Goal: Task Accomplishment & Management: Complete application form

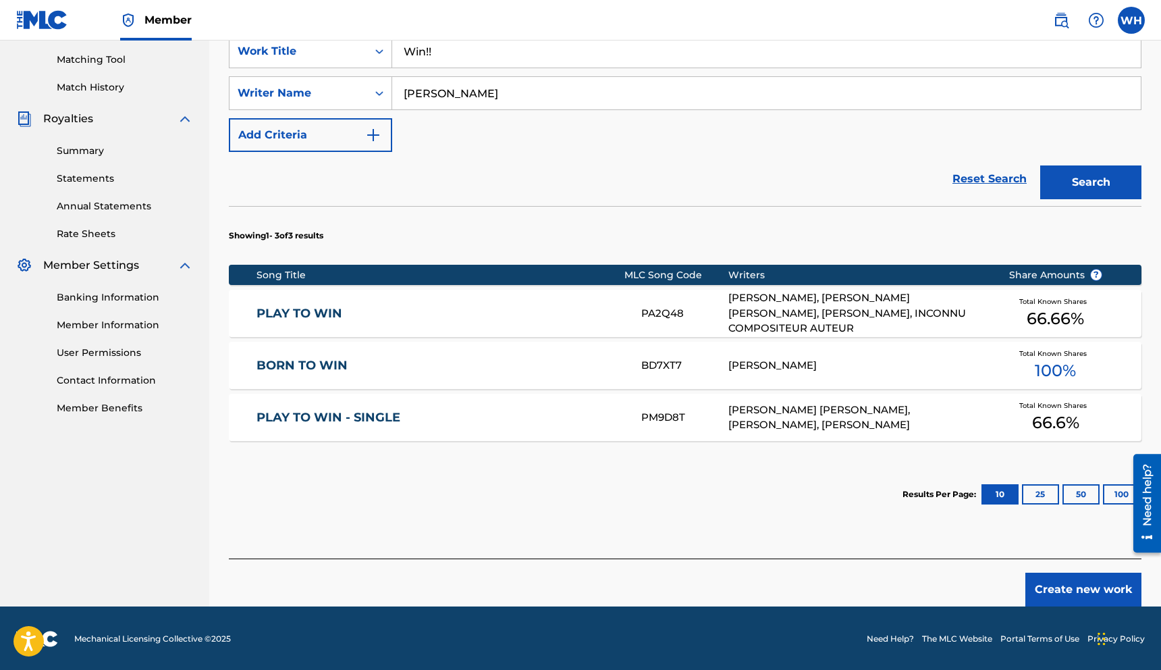
scroll to position [342, 0]
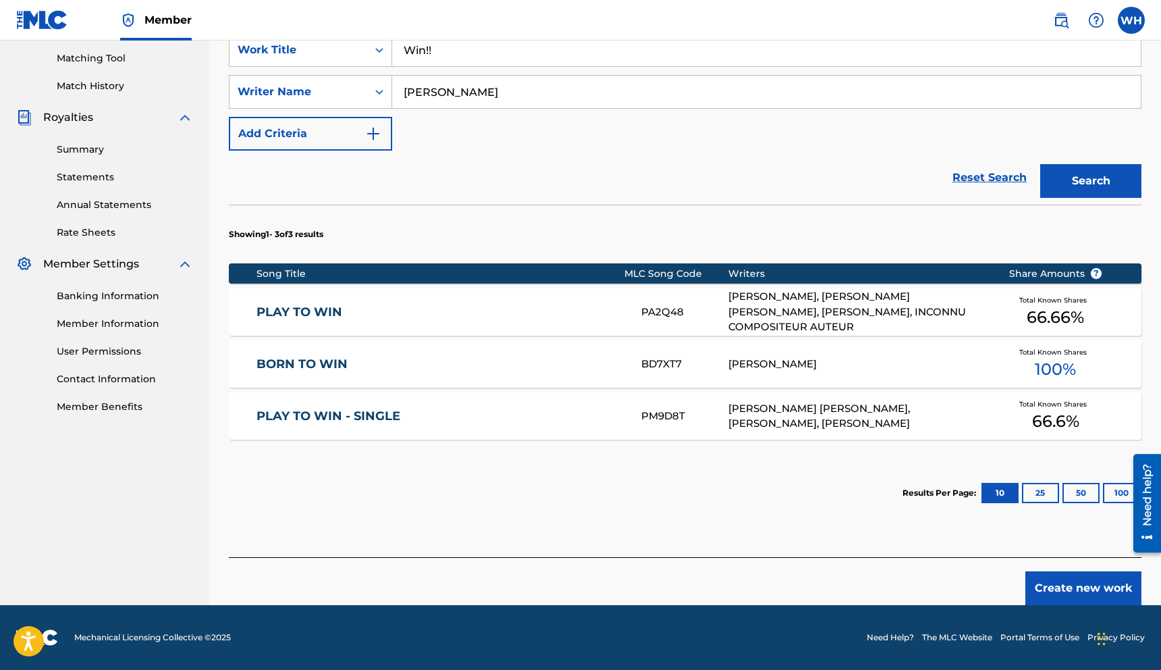
click at [1066, 593] on button "Create new work" at bounding box center [1084, 588] width 116 height 34
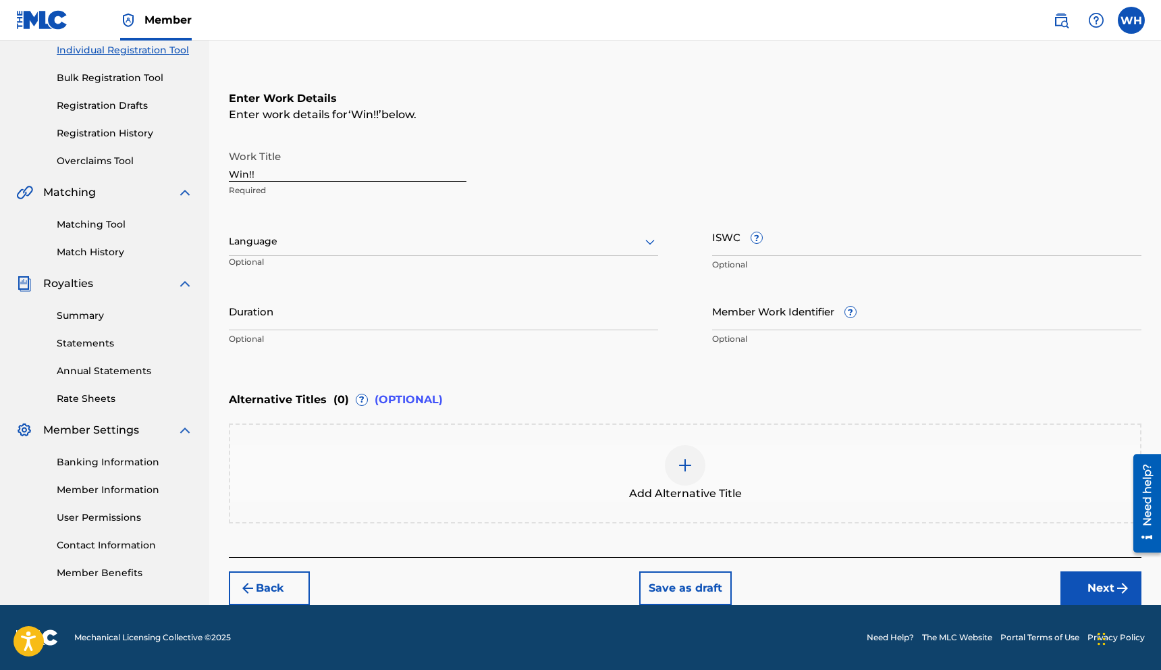
scroll to position [176, 0]
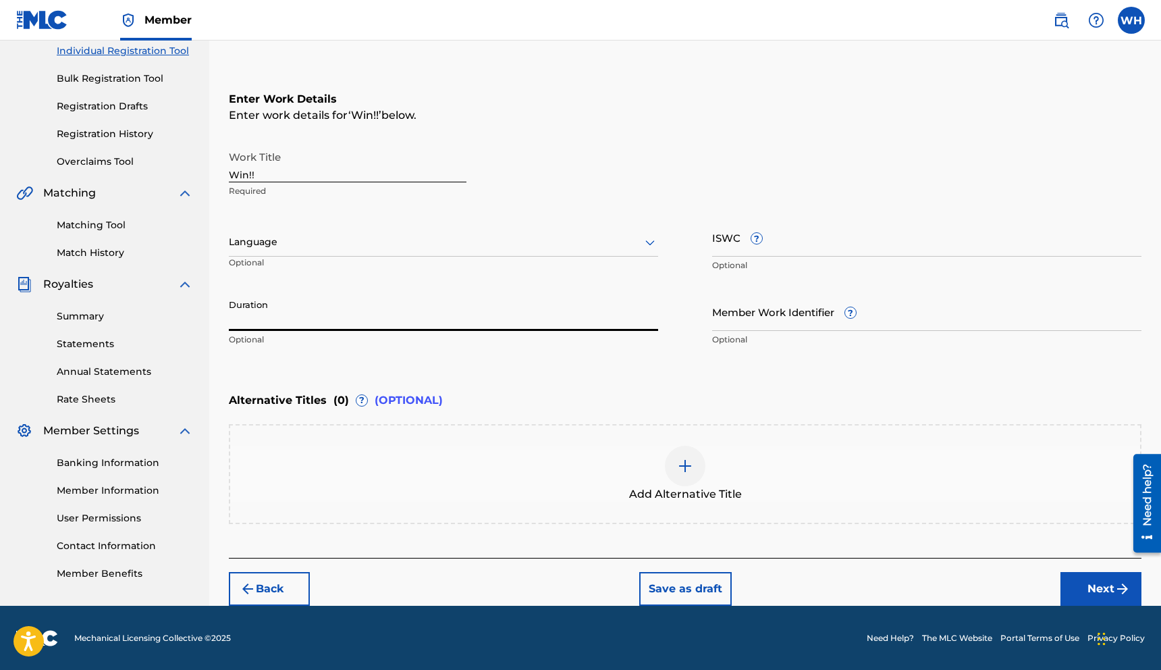
click at [359, 323] on input "Duration" at bounding box center [443, 311] width 429 height 38
type input "02:52"
click at [599, 223] on div "Language Optional" at bounding box center [443, 248] width 429 height 61
click at [585, 244] on div at bounding box center [443, 242] width 429 height 17
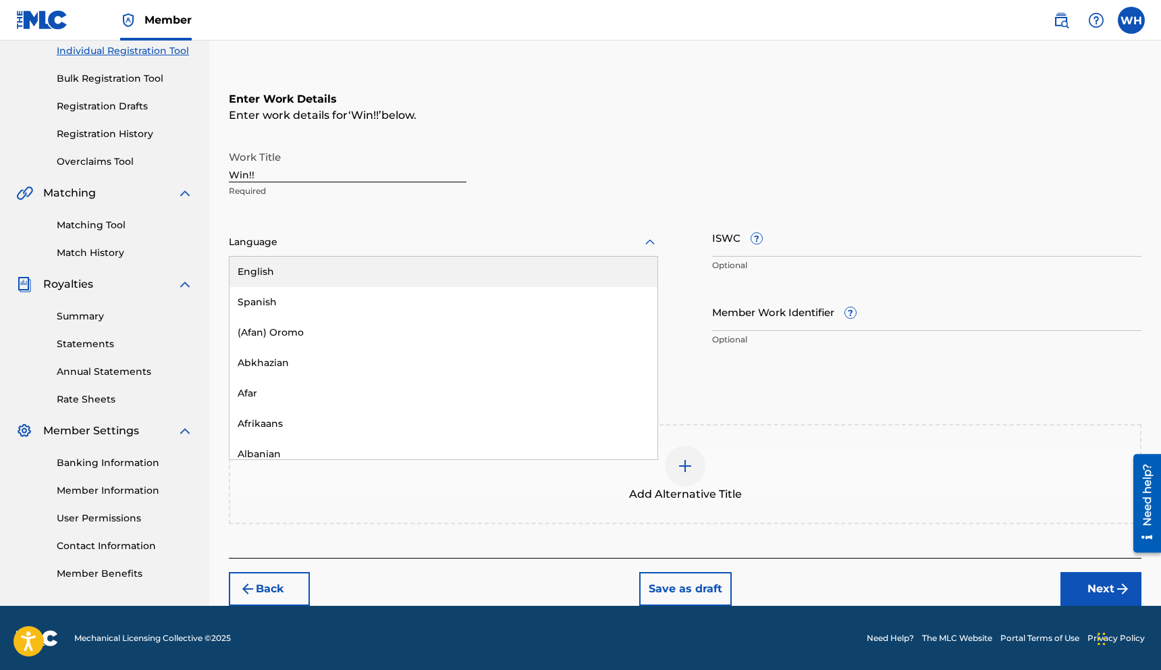
click at [521, 264] on div "English" at bounding box center [444, 272] width 428 height 30
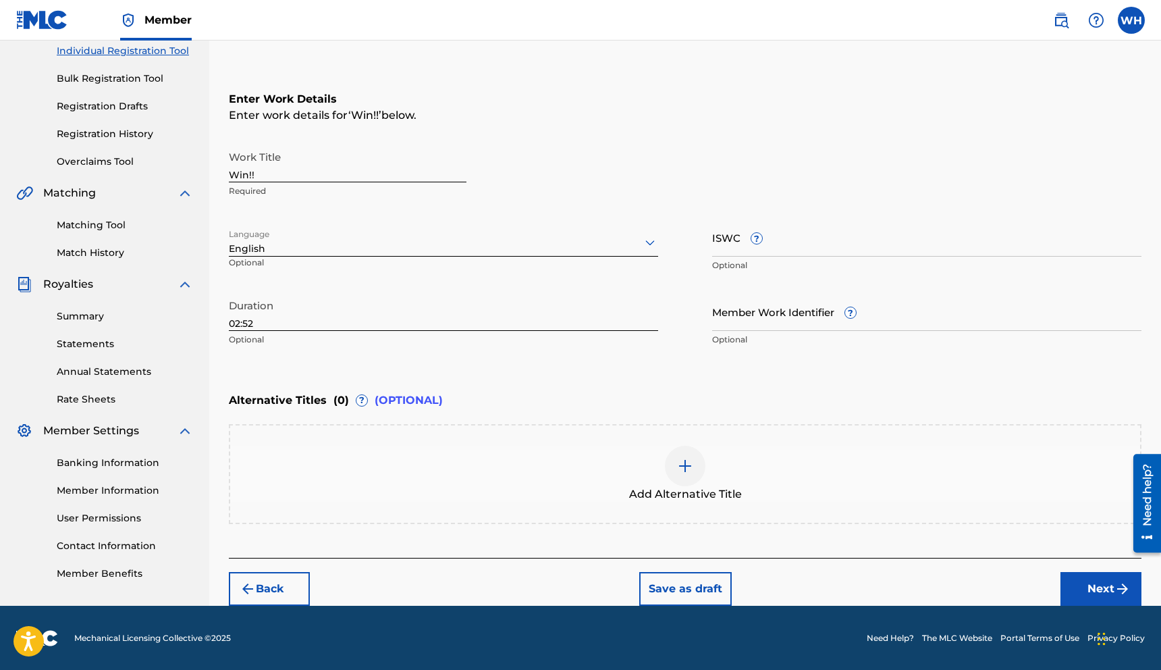
click at [1090, 587] on button "Next" at bounding box center [1101, 589] width 81 height 34
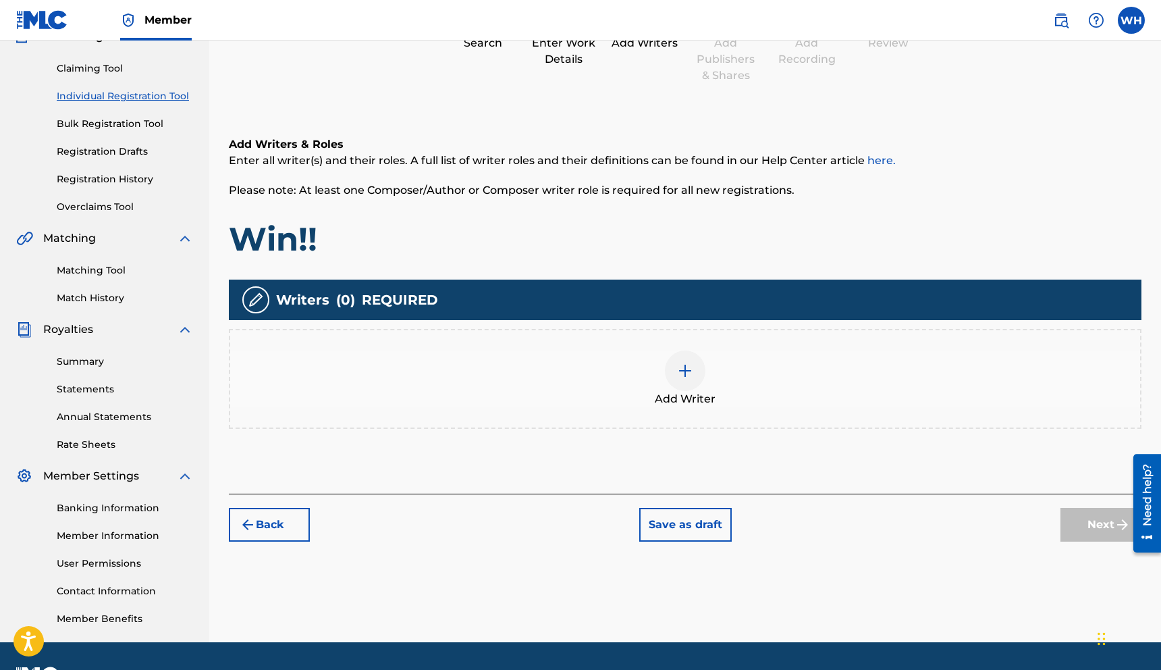
scroll to position [167, 0]
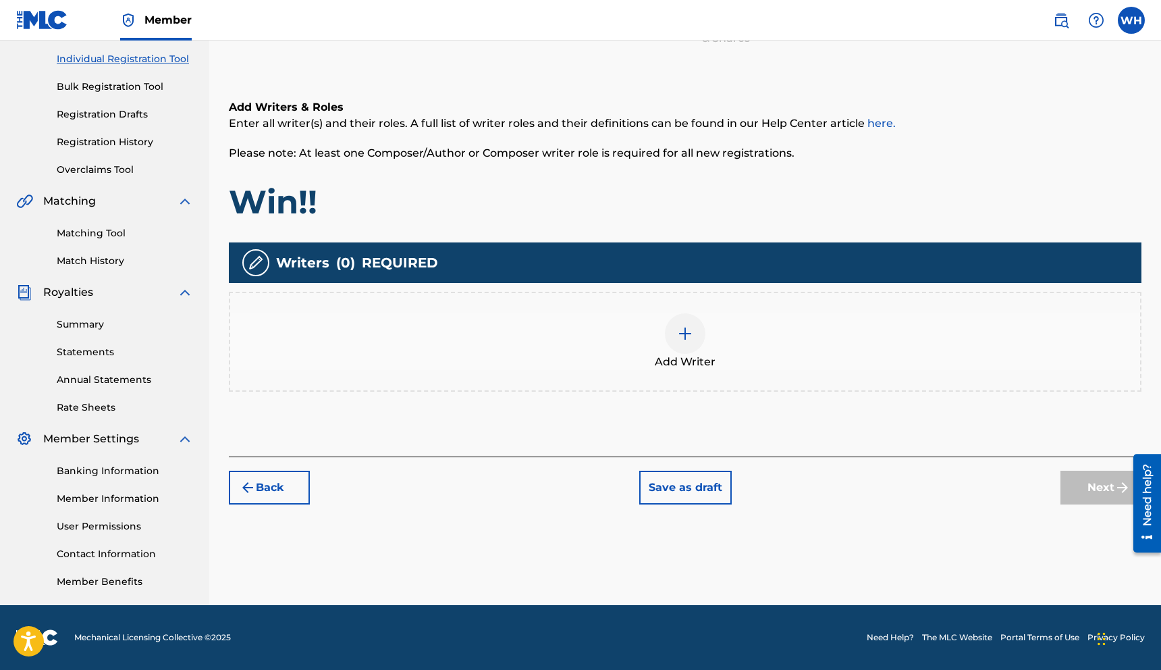
click at [686, 329] on img at bounding box center [685, 333] width 16 height 16
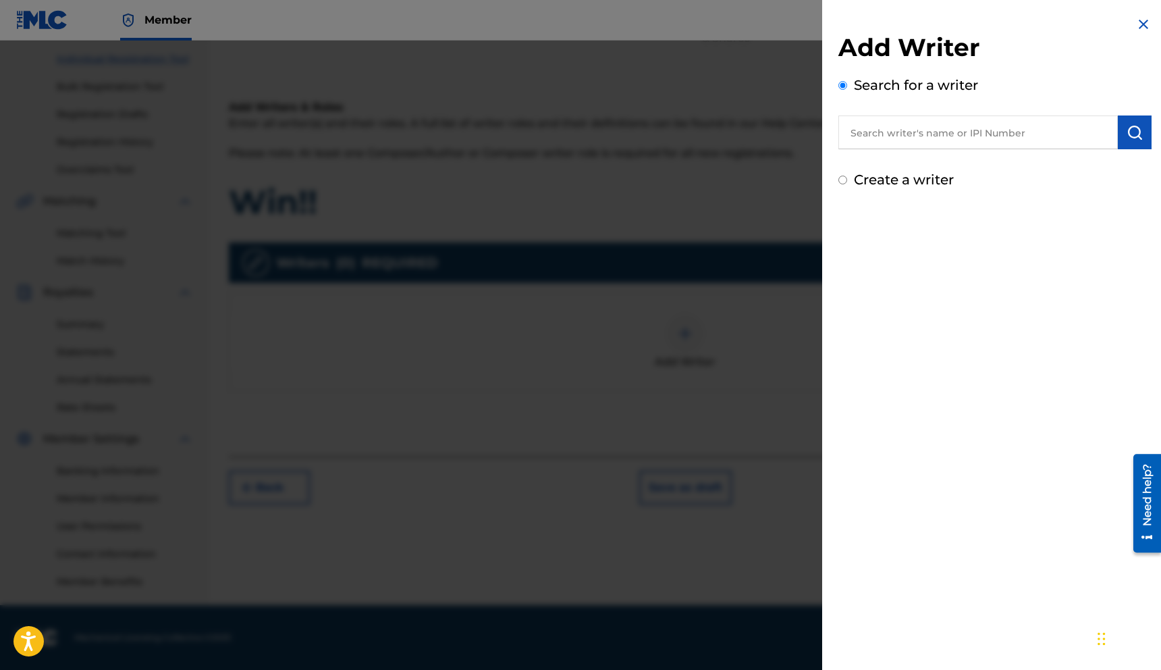
click at [896, 139] on input "text" at bounding box center [979, 132] width 280 height 34
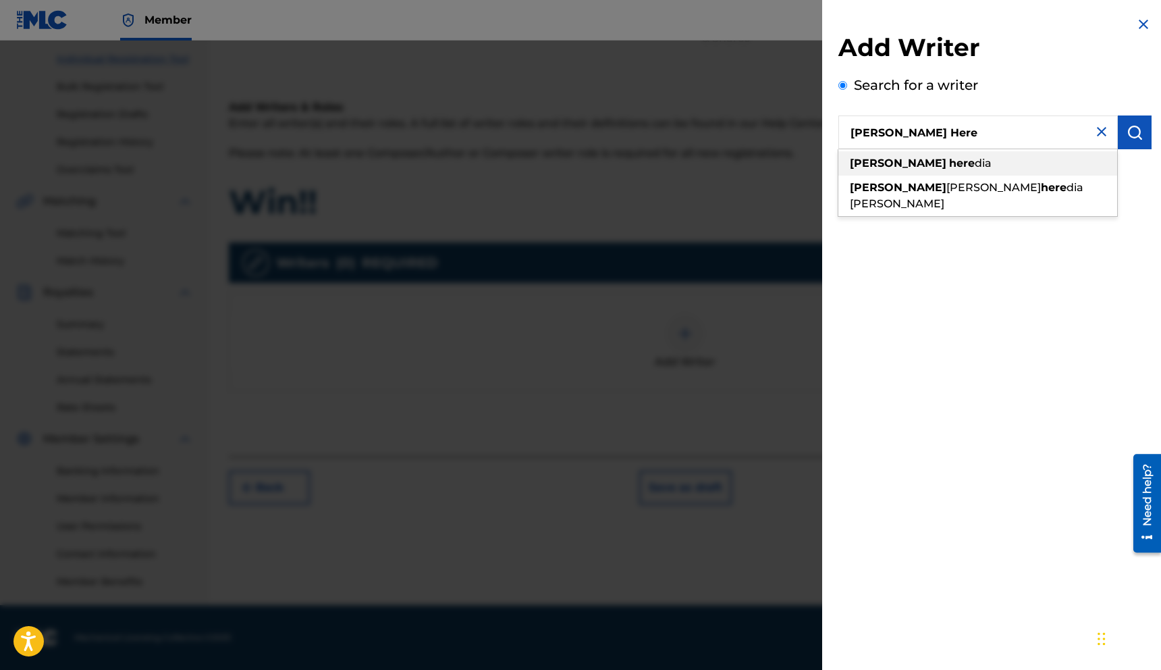
click at [949, 167] on strong "here" at bounding box center [962, 163] width 26 height 13
type input "[PERSON_NAME]"
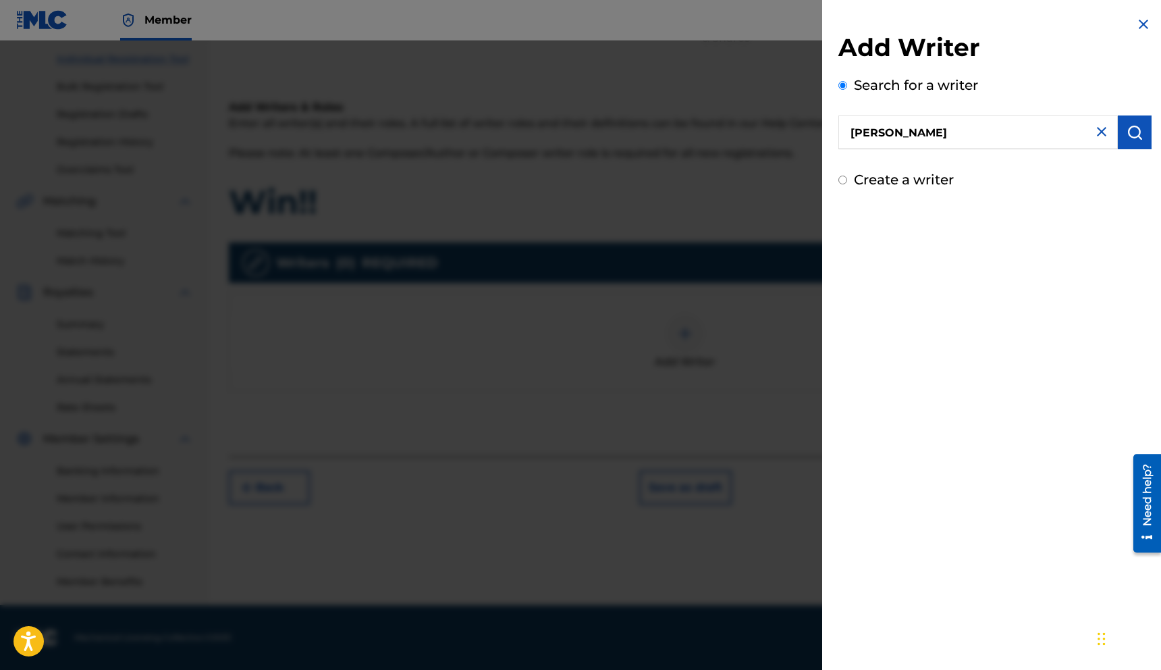
click at [1148, 142] on div "Add Writer Search for a writer [PERSON_NAME] Create a writer" at bounding box center [995, 103] width 346 height 206
click at [1134, 141] on button "submit" at bounding box center [1135, 132] width 34 height 34
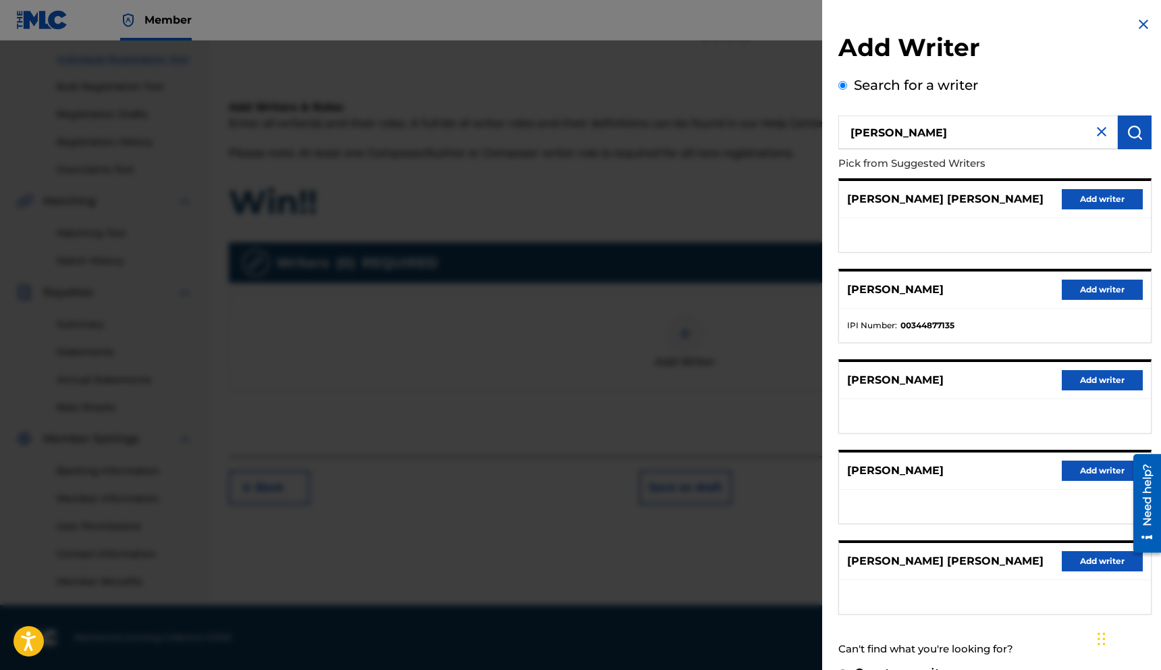
click at [1085, 291] on button "Add writer" at bounding box center [1102, 290] width 81 height 20
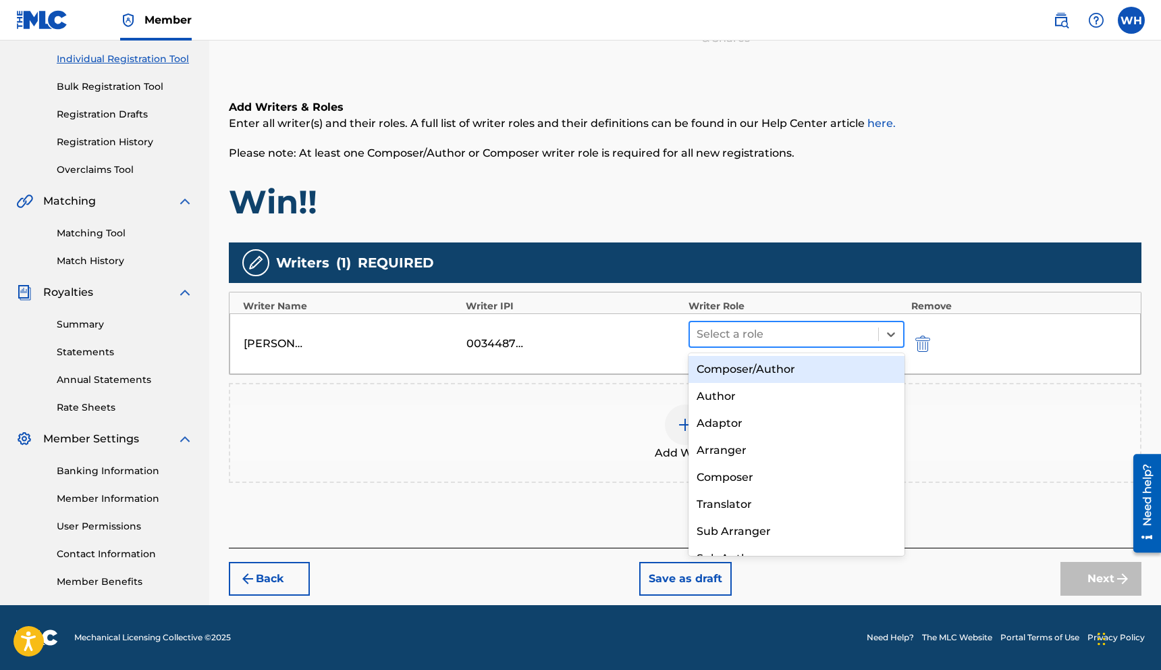
click at [776, 338] on div at bounding box center [784, 334] width 175 height 19
click at [771, 369] on div "Composer/Author" at bounding box center [797, 369] width 216 height 27
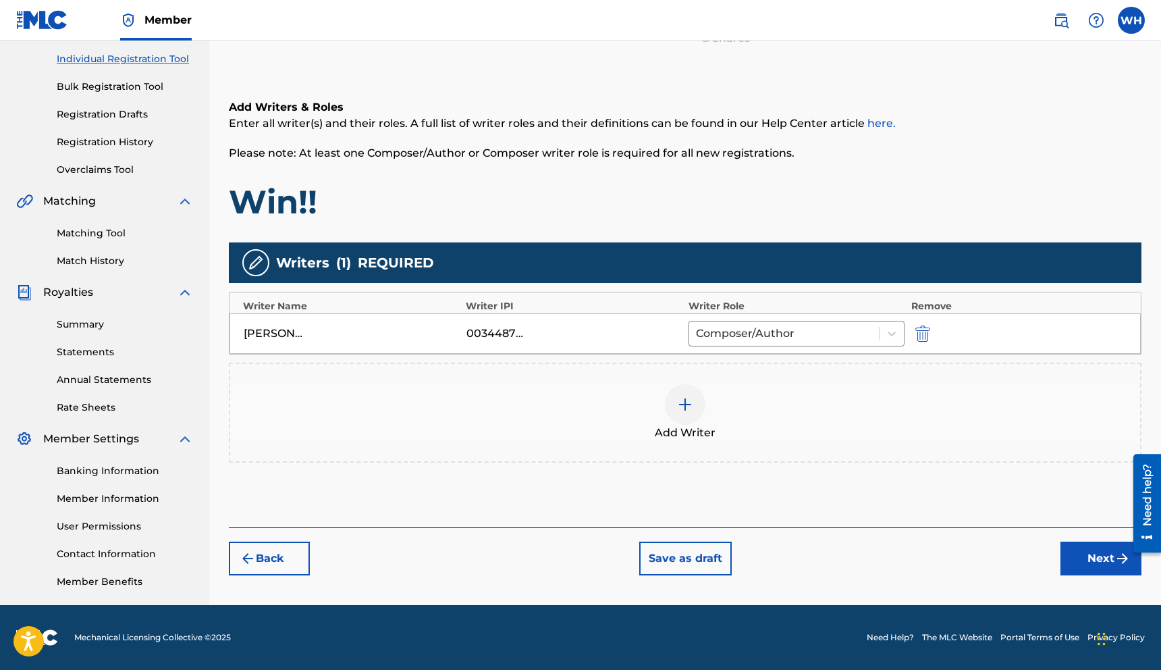
click at [685, 400] on img at bounding box center [685, 404] width 16 height 16
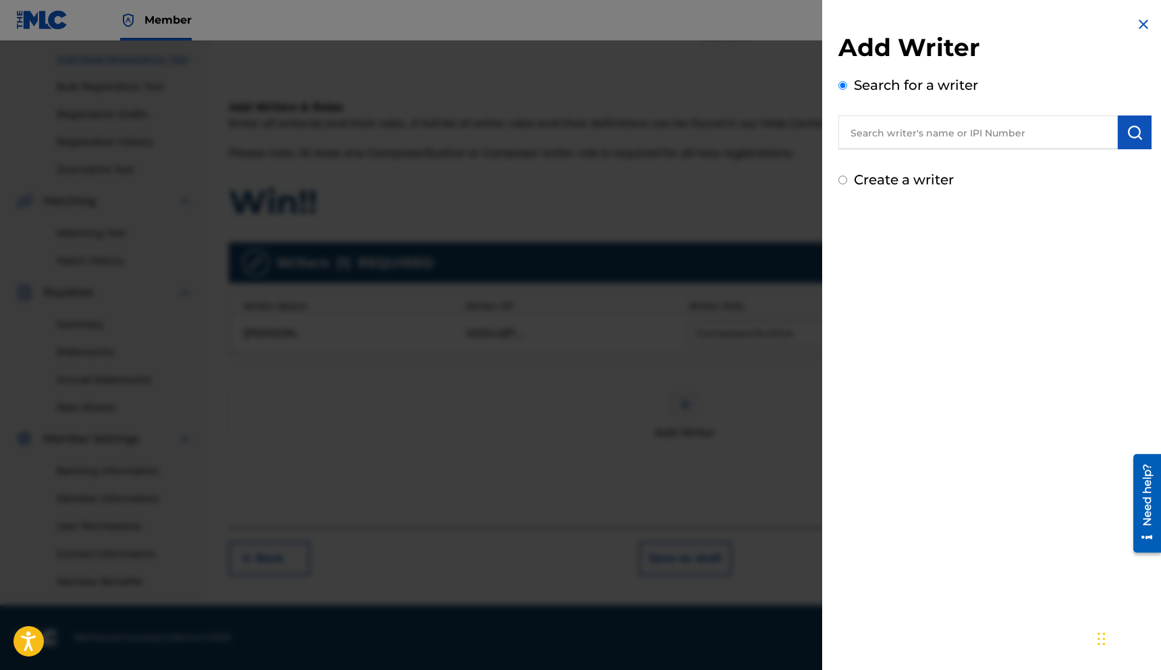
click at [895, 132] on input "text" at bounding box center [979, 132] width 280 height 34
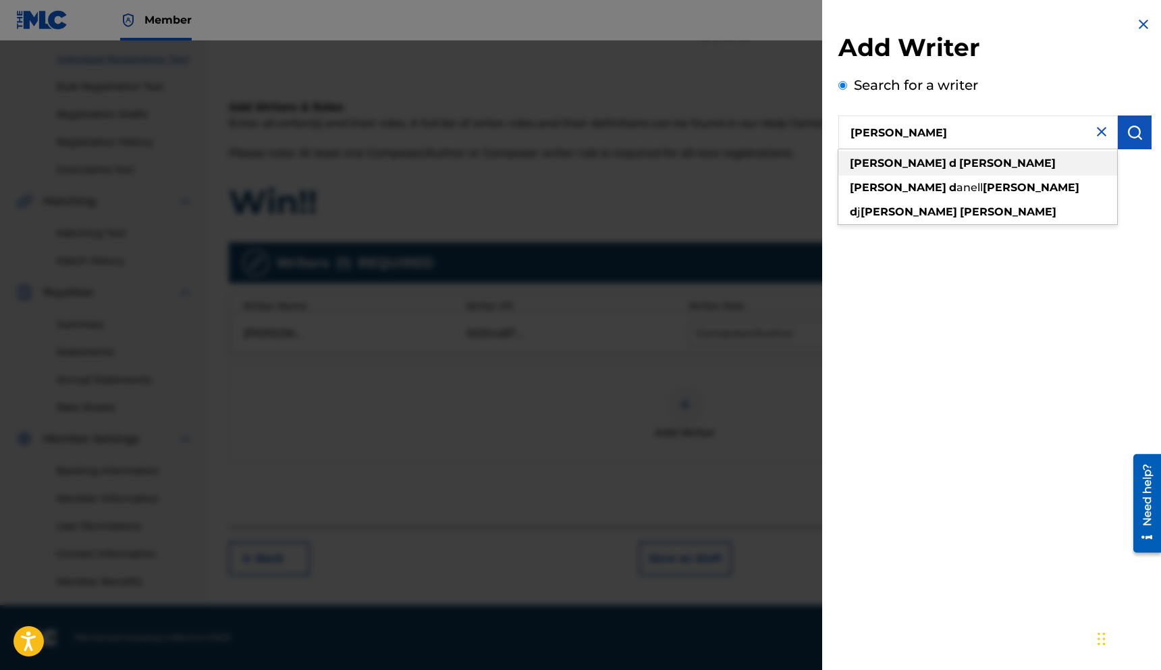
click at [959, 168] on strong "[PERSON_NAME]" at bounding box center [1007, 163] width 97 height 13
type input "[PERSON_NAME]"
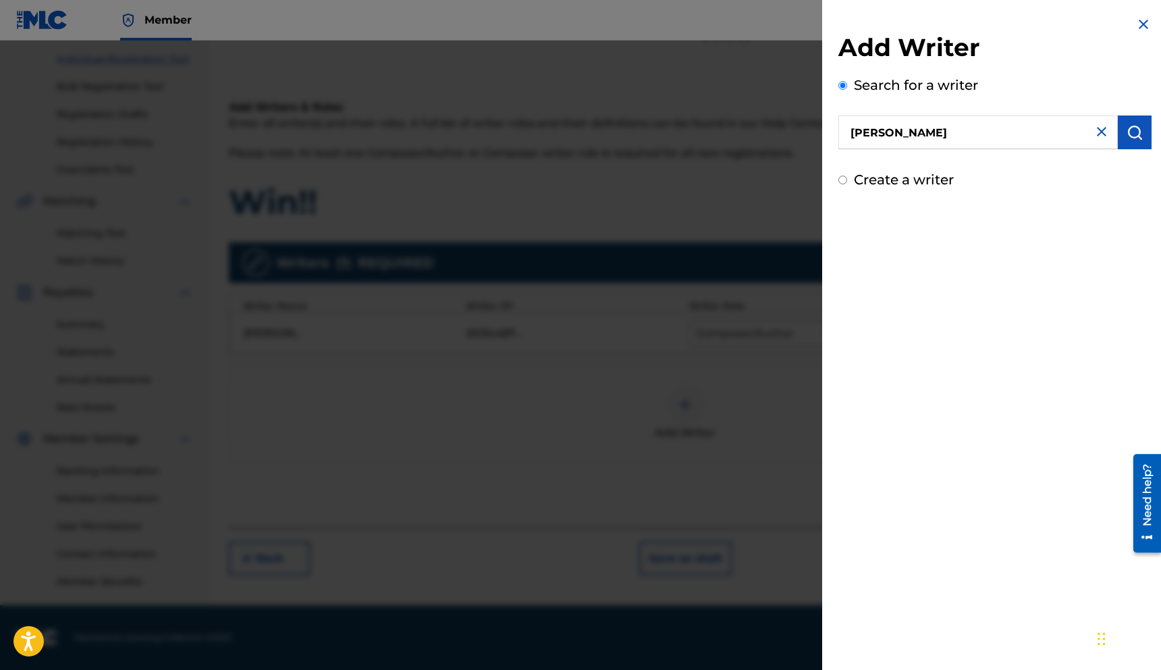
click at [1131, 131] on img "submit" at bounding box center [1135, 132] width 16 height 16
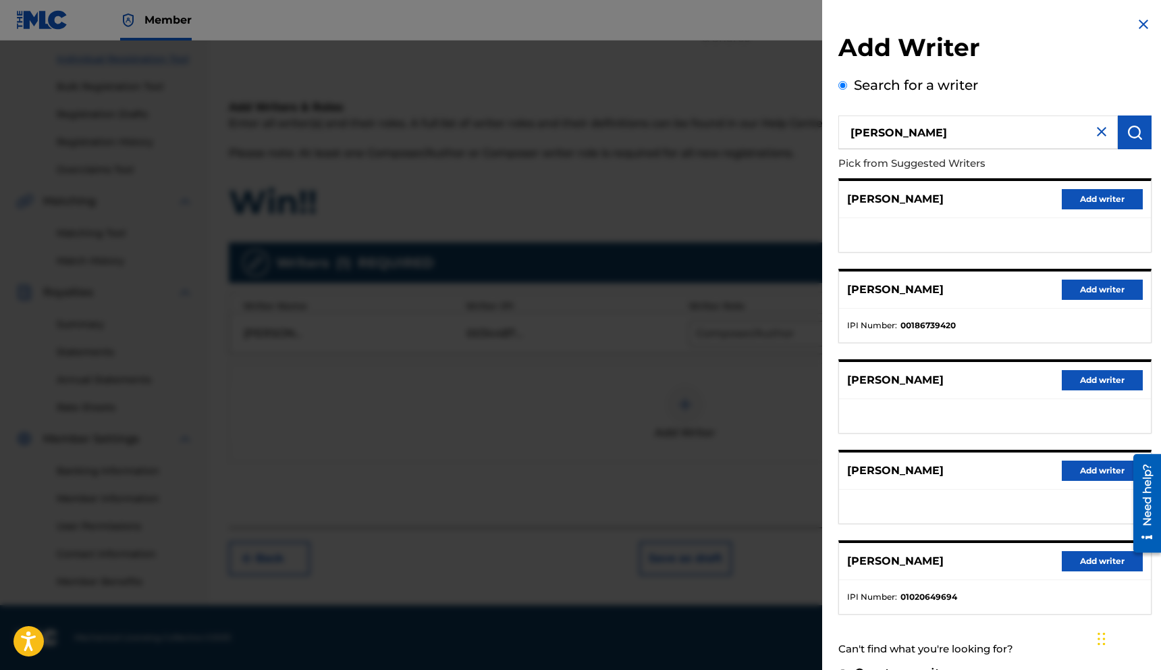
click at [1092, 286] on button "Add writer" at bounding box center [1102, 290] width 81 height 20
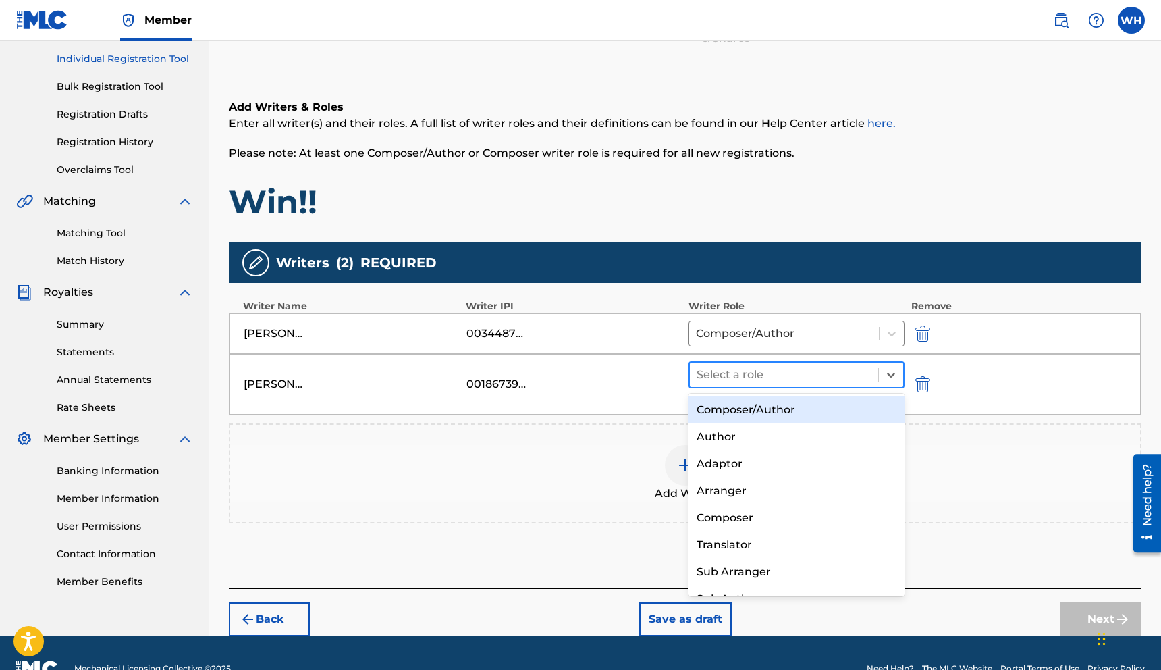
click at [764, 377] on div at bounding box center [784, 374] width 175 height 19
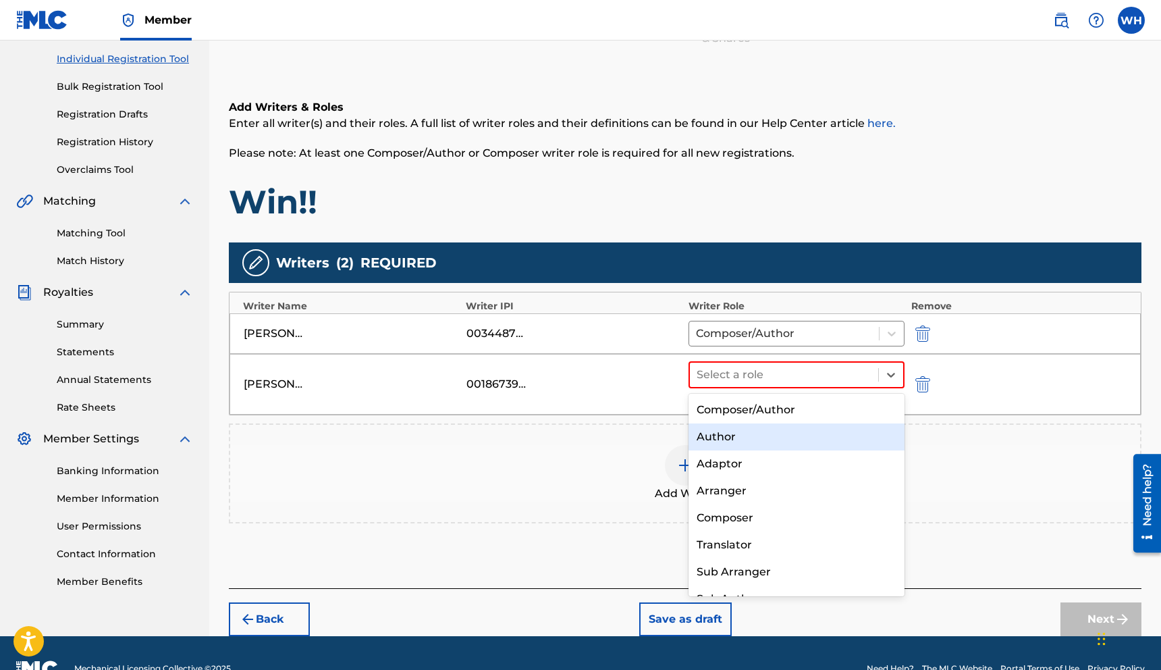
click at [747, 446] on div "Author" at bounding box center [797, 436] width 216 height 27
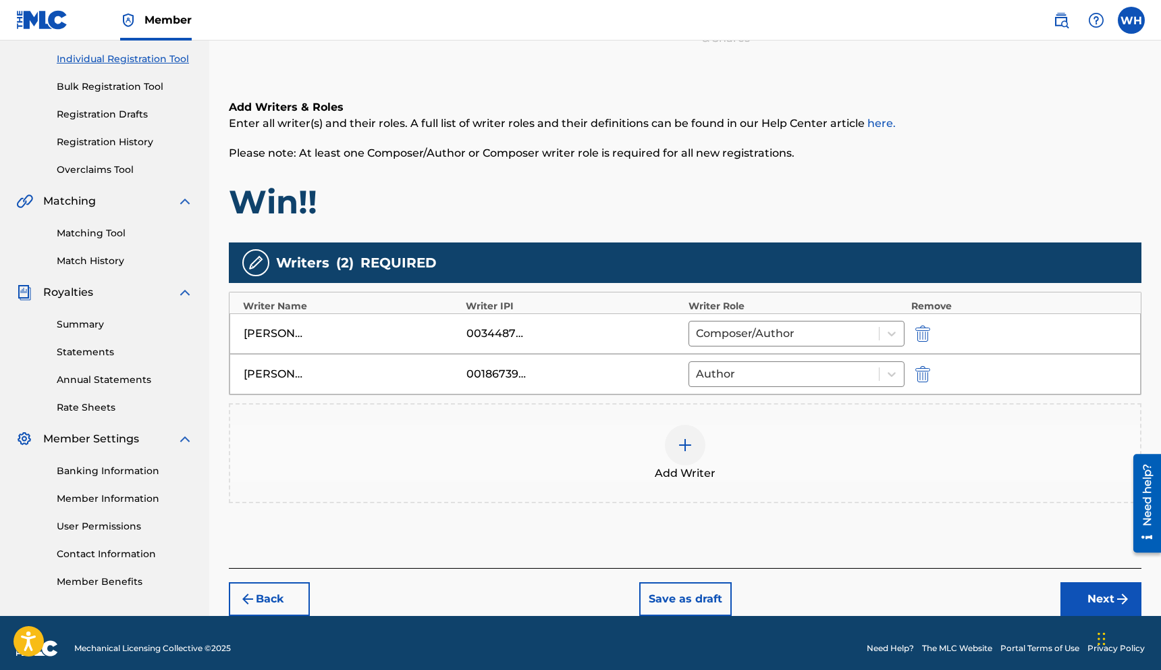
scroll to position [178, 0]
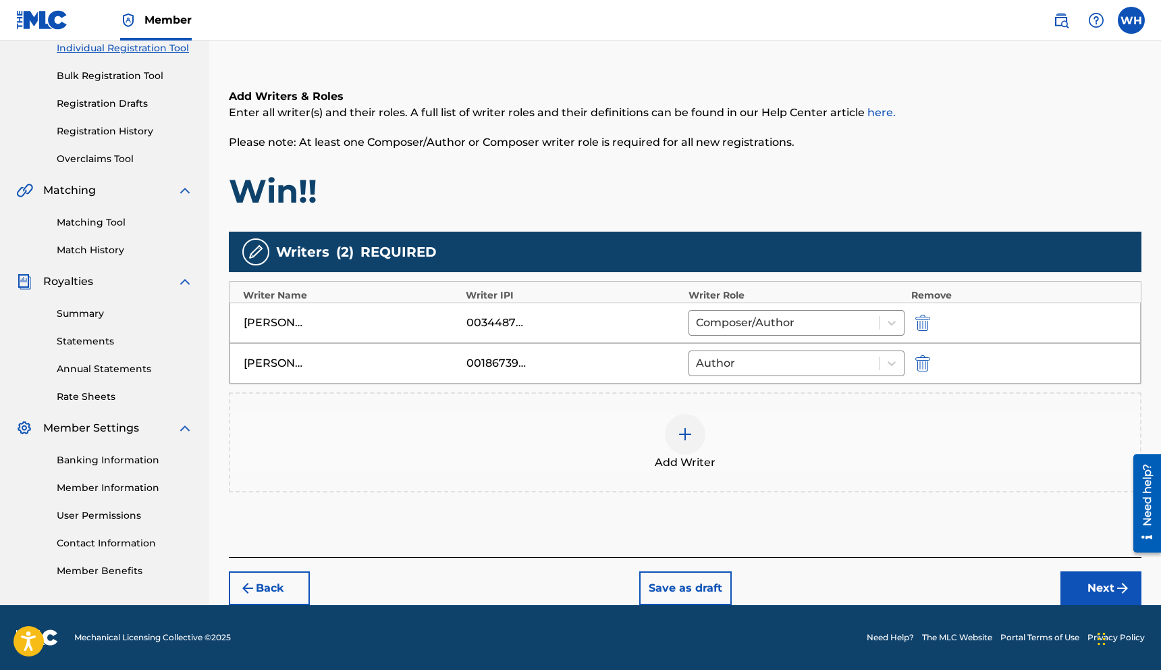
click at [1101, 592] on button "Next" at bounding box center [1101, 588] width 81 height 34
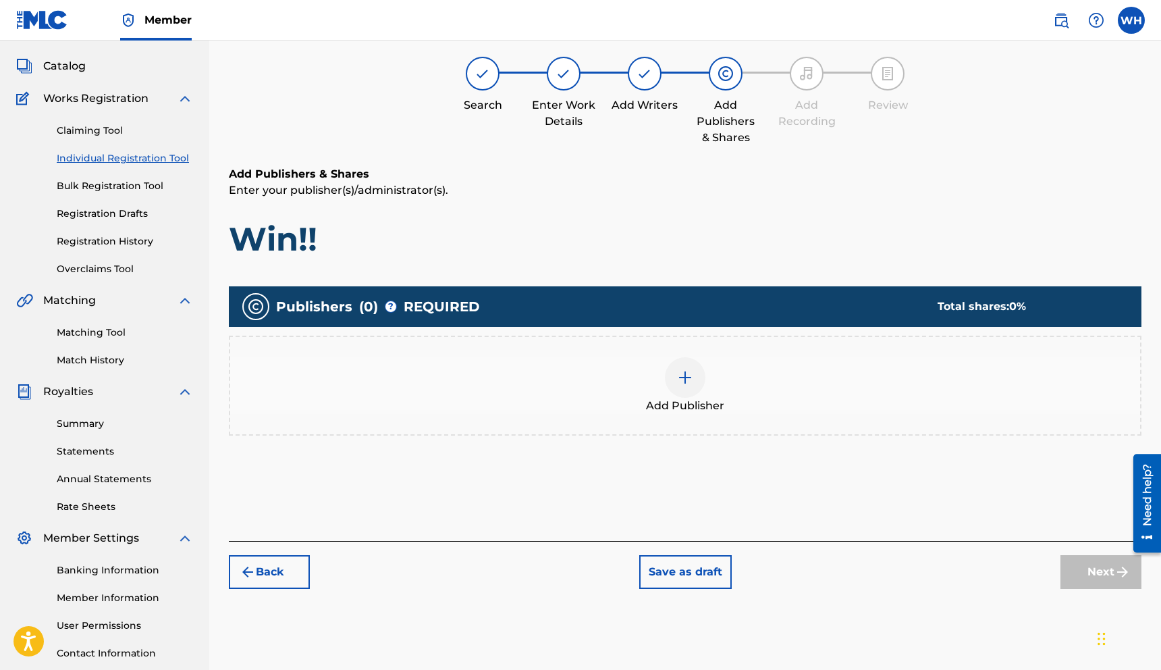
scroll to position [61, 0]
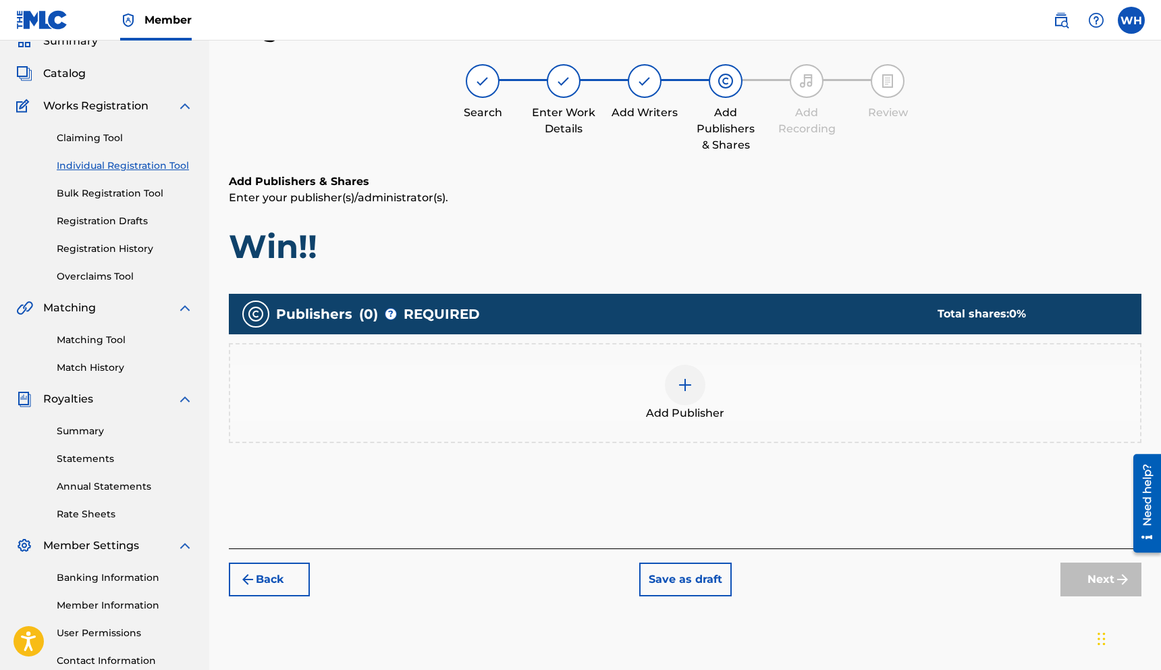
click at [690, 382] on img at bounding box center [685, 385] width 16 height 16
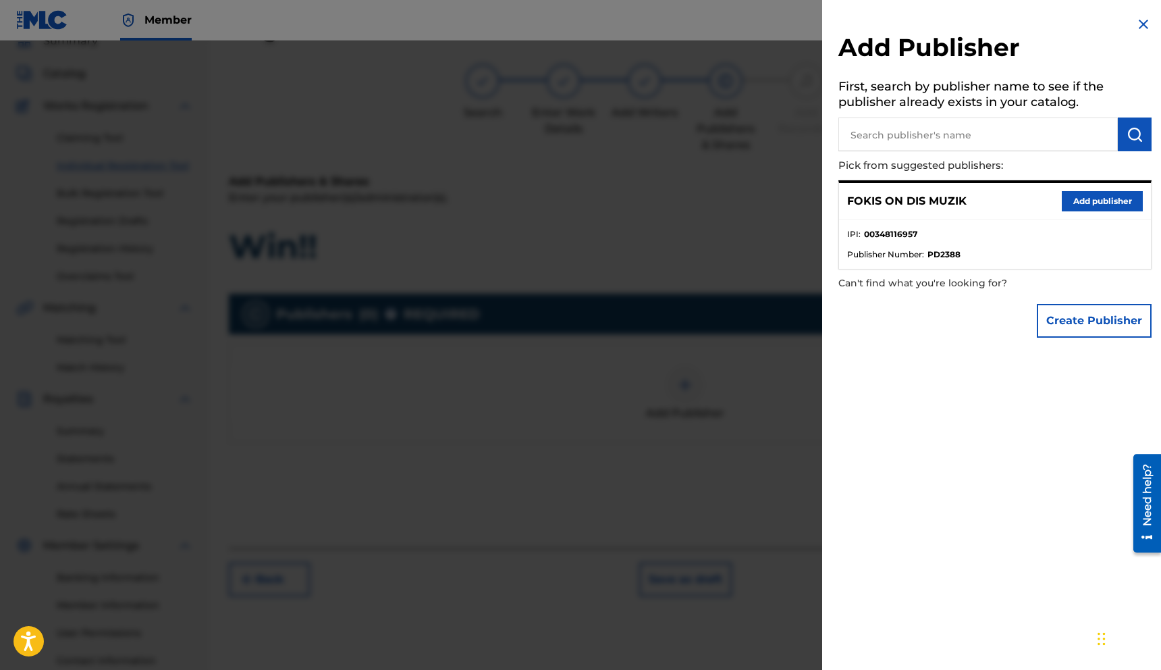
click at [1076, 198] on button "Add publisher" at bounding box center [1102, 201] width 81 height 20
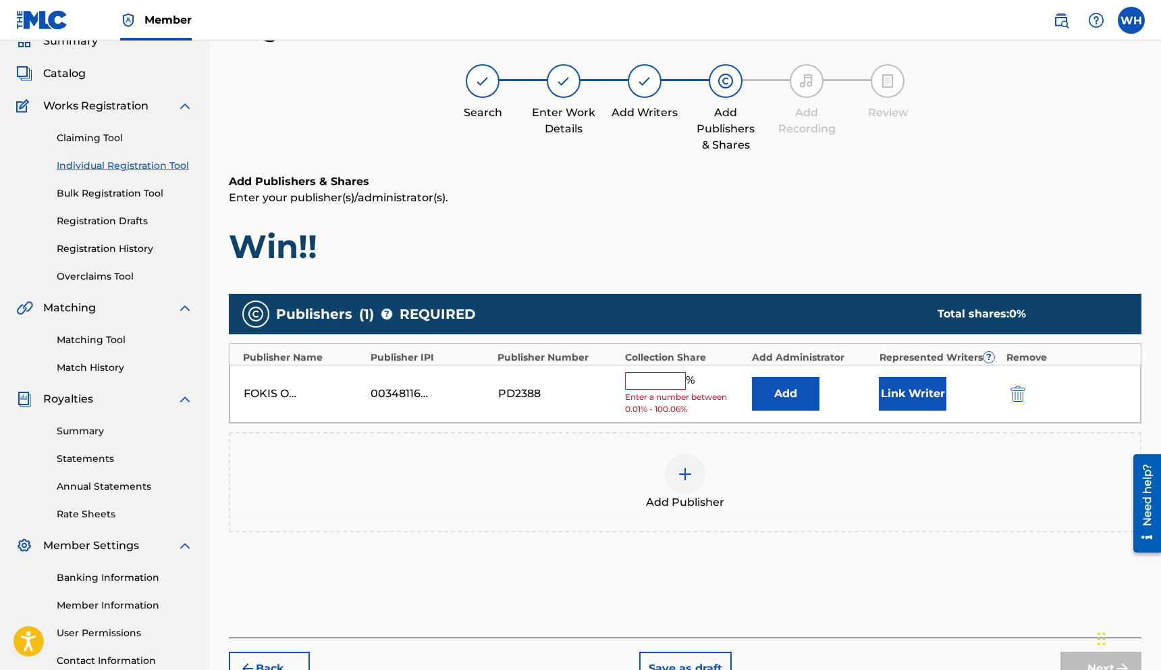
click at [666, 378] on input "text" at bounding box center [655, 381] width 61 height 18
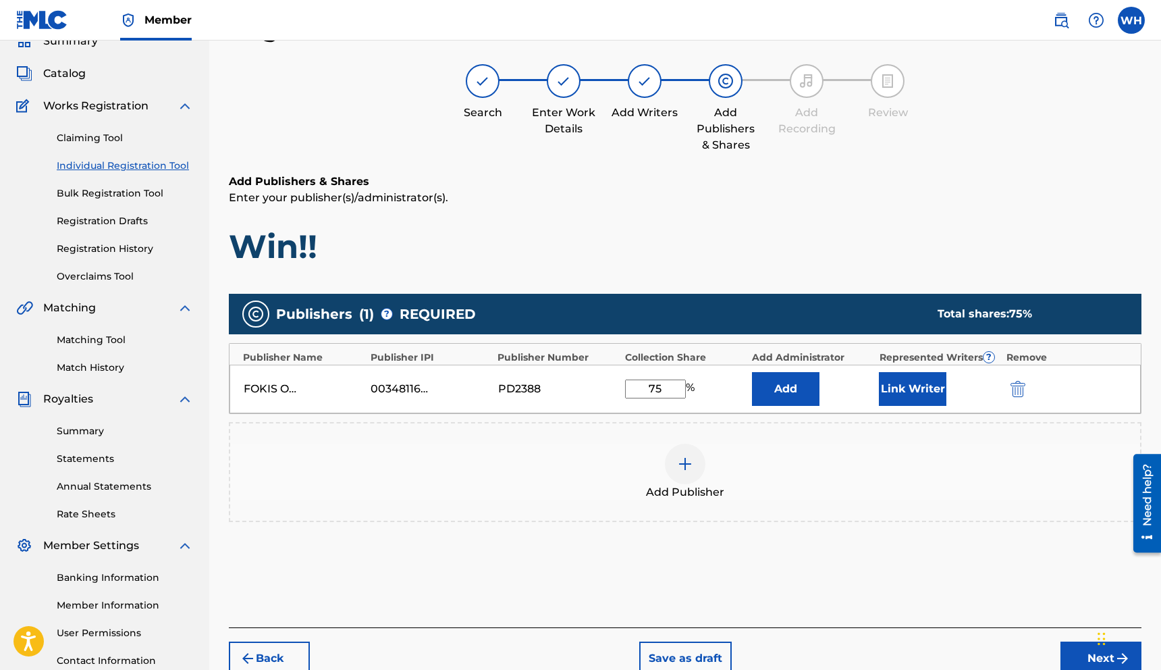
type input "75"
click at [871, 413] on div "Publishers ( 1 ) ? REQUIRED Total shares: 75 % Publisher Name Publisher IPI Pub…" at bounding box center [685, 408] width 913 height 228
click at [909, 398] on button "Link Writer" at bounding box center [913, 389] width 68 height 34
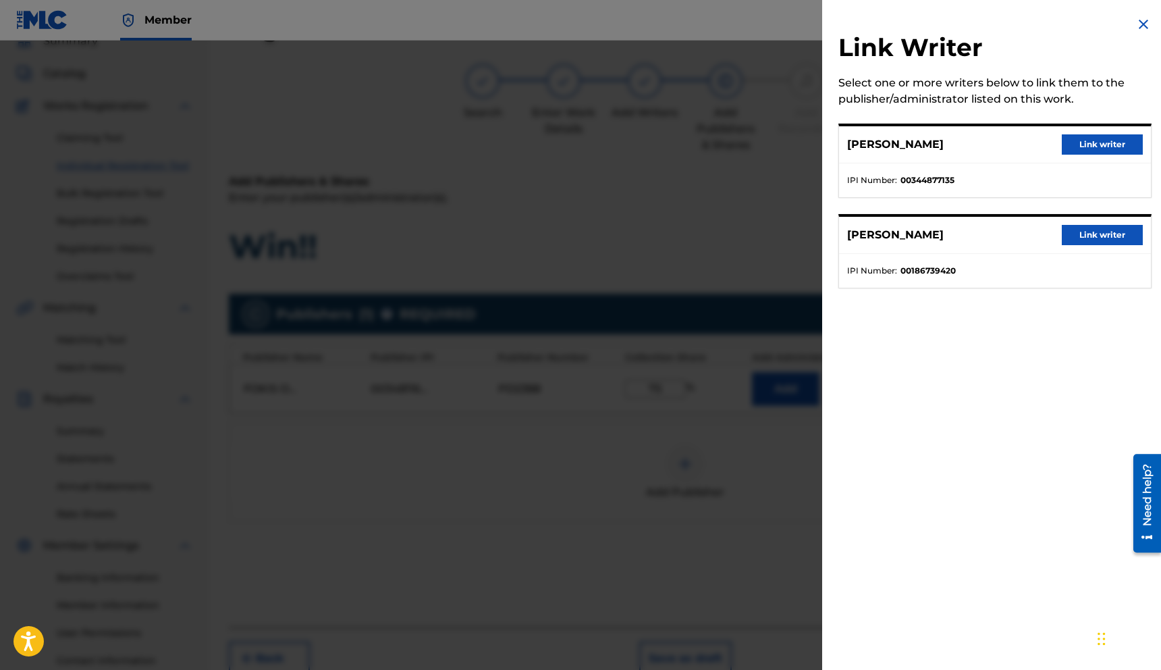
click at [1082, 145] on button "Link writer" at bounding box center [1102, 144] width 81 height 20
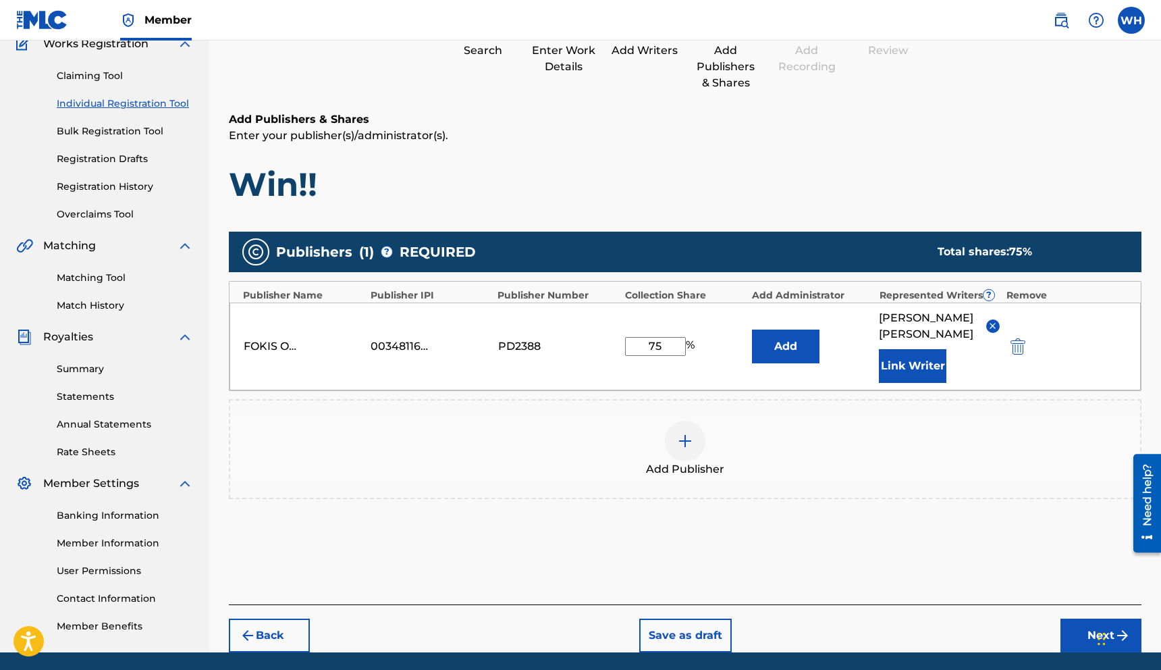
scroll to position [170, 0]
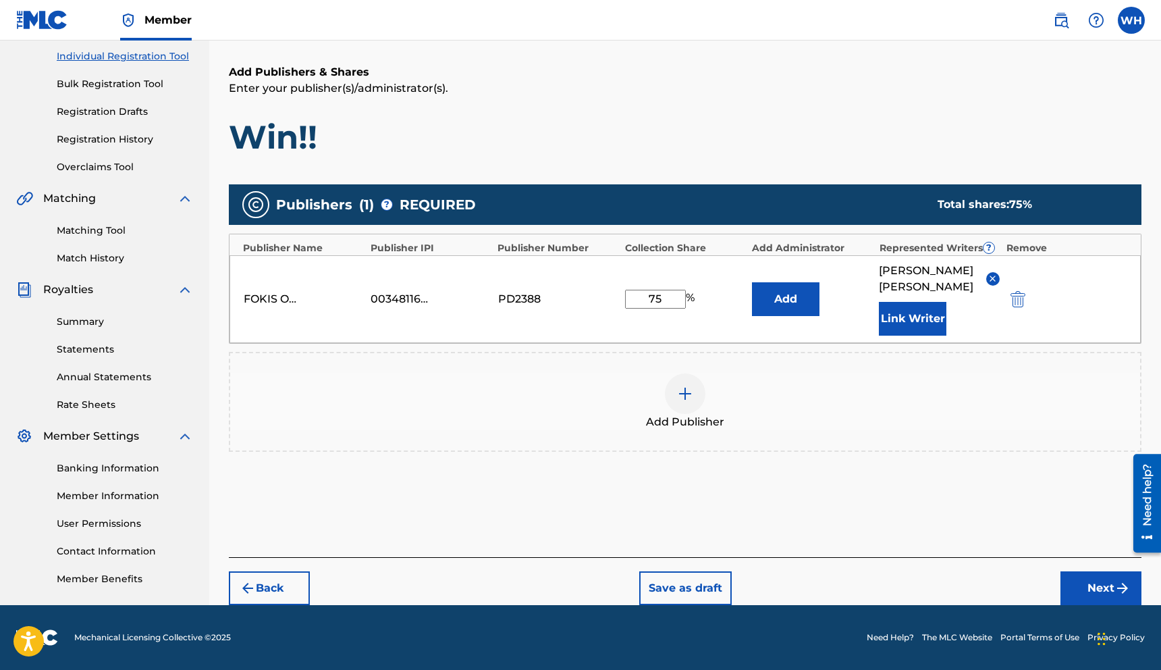
click at [1082, 589] on button "Next" at bounding box center [1101, 588] width 81 height 34
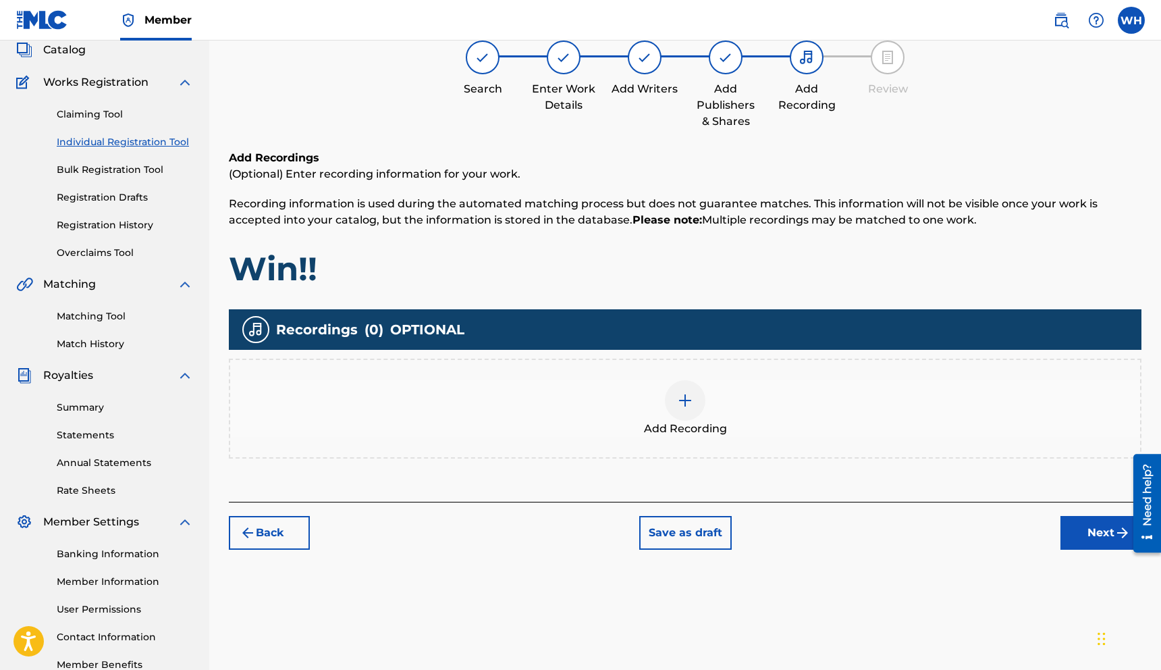
scroll to position [61, 0]
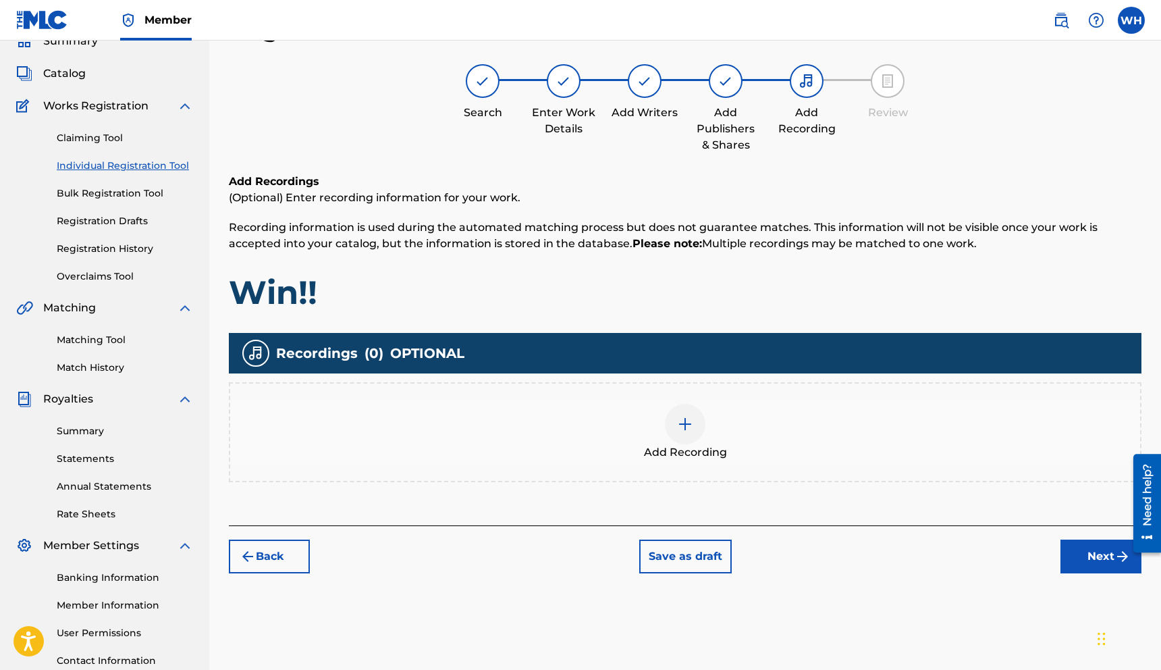
click at [683, 423] on img at bounding box center [685, 424] width 16 height 16
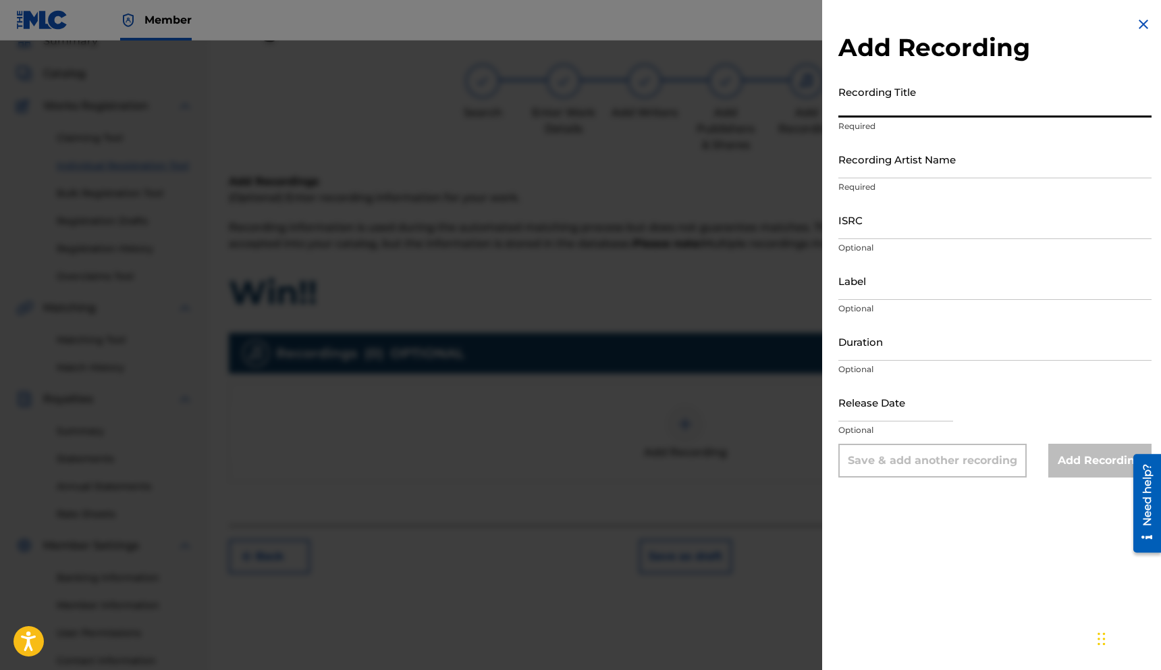
click at [877, 103] on input "Recording Title" at bounding box center [995, 98] width 313 height 38
type input "Win!!"
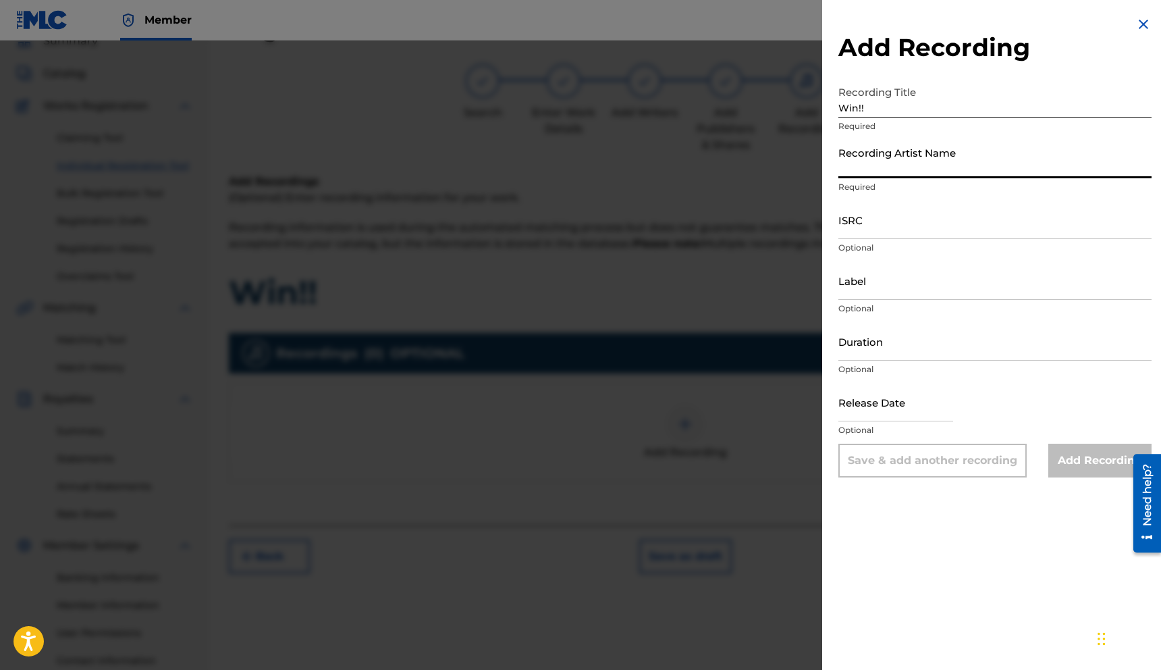
click at [891, 163] on input "Recording Artist Name" at bounding box center [995, 159] width 313 height 38
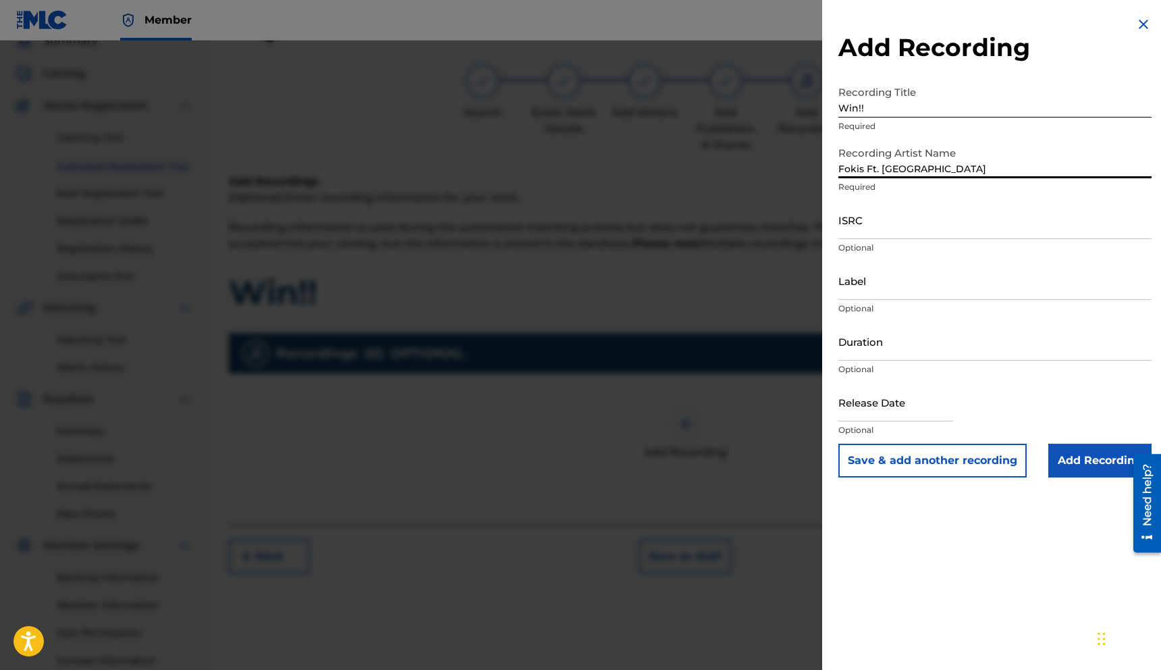
type input "Fokis Ft. [GEOGRAPHIC_DATA]"
click at [878, 232] on input "ISRC" at bounding box center [995, 220] width 313 height 38
paste input "USL4Q2582724"
type input "USL4Q2582724"
click at [910, 294] on input "Label" at bounding box center [995, 280] width 313 height 38
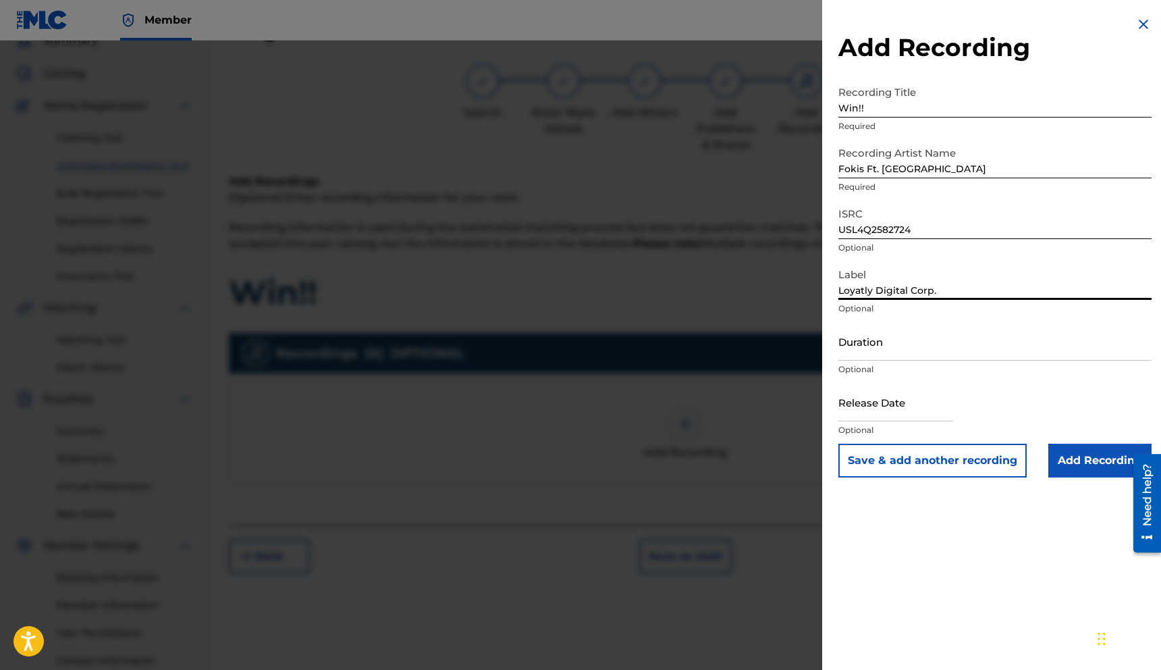
click at [861, 291] on input "Loyatly Digital Corp." at bounding box center [995, 280] width 313 height 38
type input "Loyalty Digital Corp."
click at [967, 360] on input "Duration" at bounding box center [995, 341] width 313 height 38
type input "02:52"
click at [885, 412] on input "text" at bounding box center [896, 402] width 115 height 38
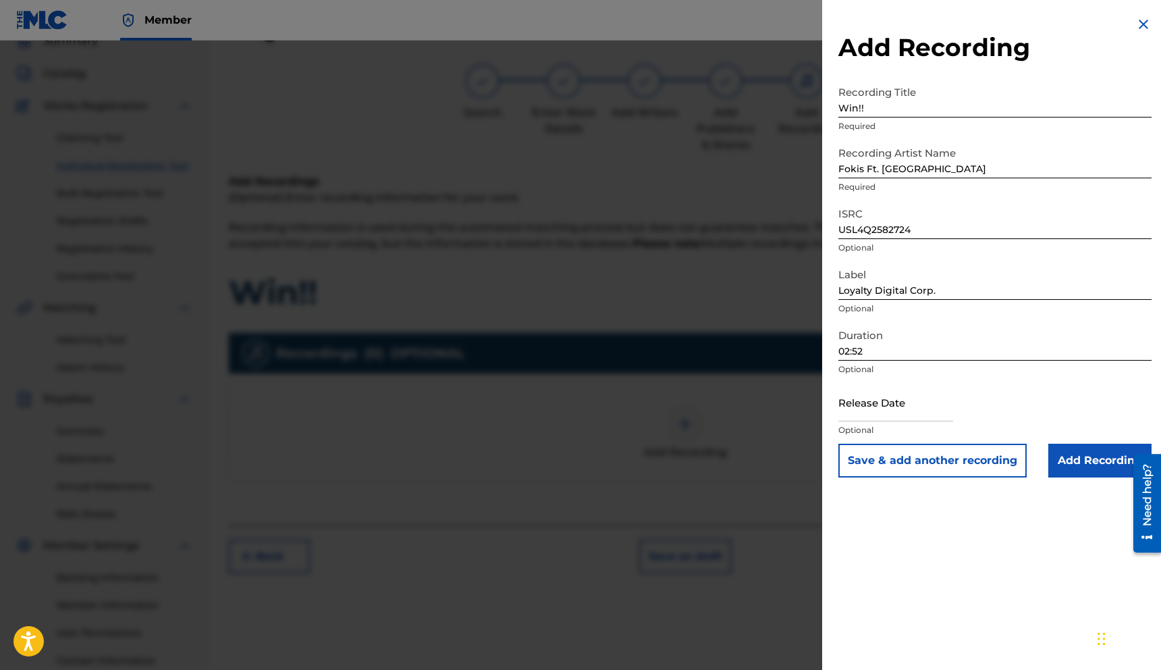
select select "7"
select select "2025"
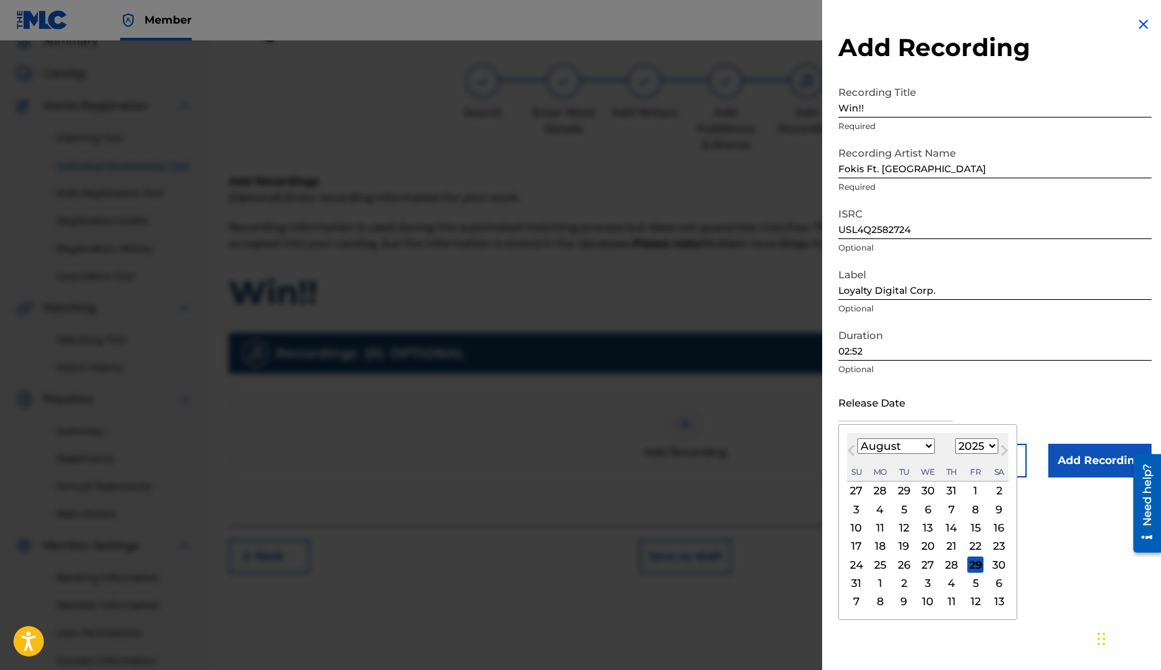
click at [1011, 402] on div "Release Date Previous Month Next Month August [DATE] February March April May J…" at bounding box center [995, 413] width 313 height 61
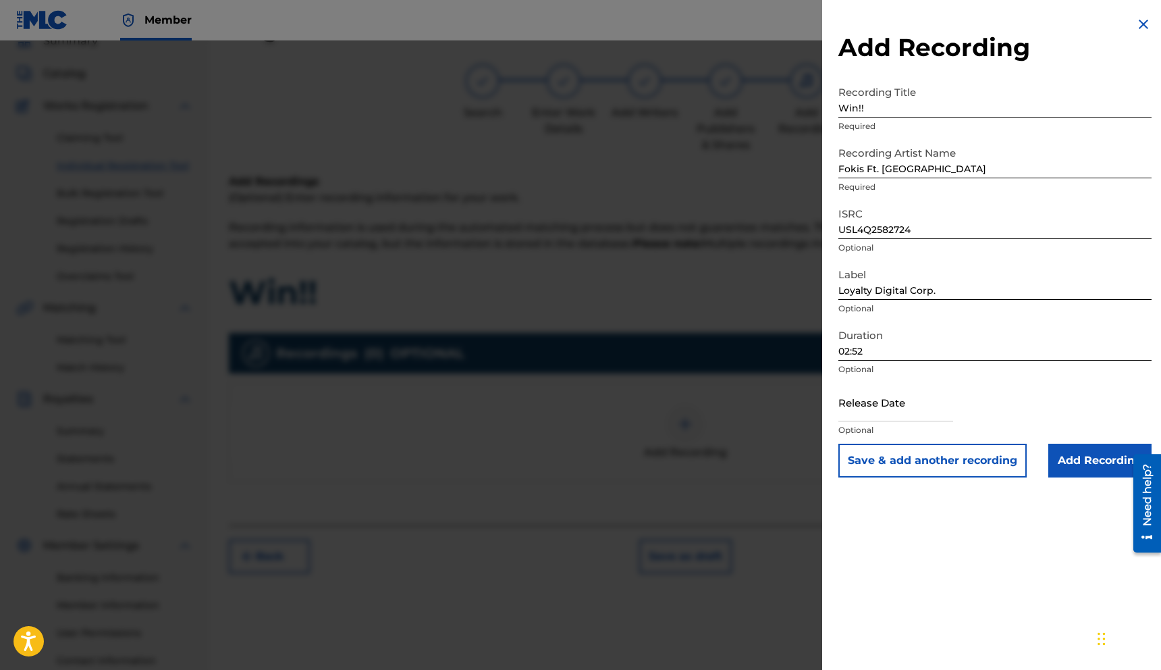
select select "7"
select select "2025"
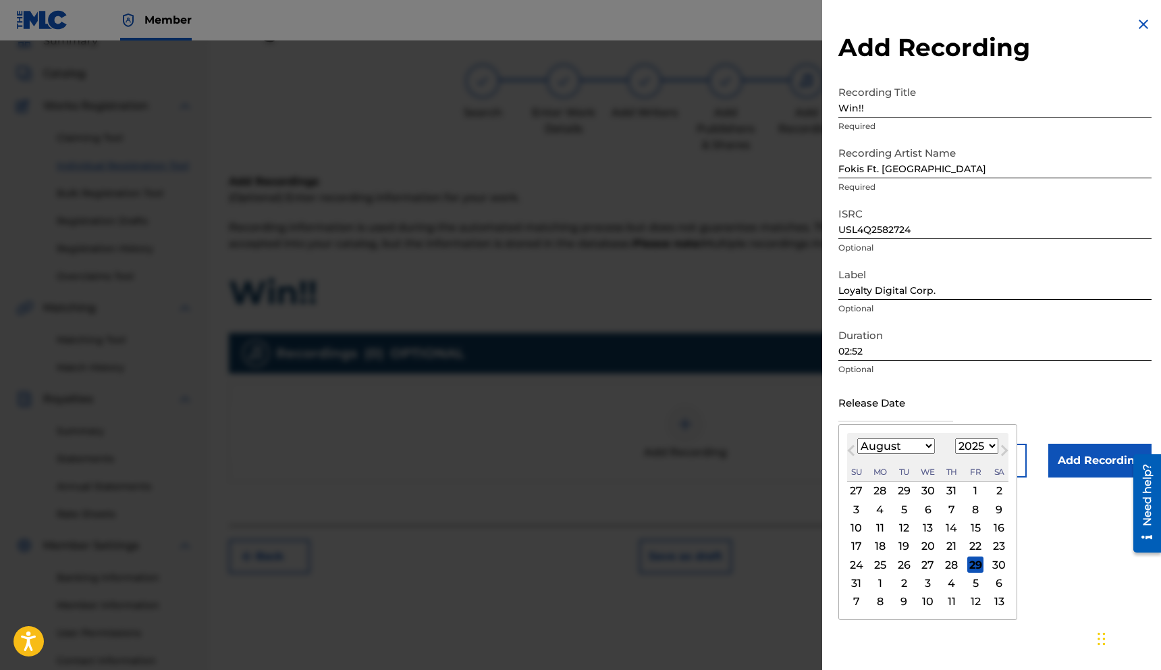
click at [884, 421] on input "text" at bounding box center [896, 402] width 115 height 38
click at [853, 447] on span "Previous Month" at bounding box center [853, 452] width 0 height 20
click at [1003, 449] on span "Next Month" at bounding box center [1003, 452] width 0 height 20
click at [928, 448] on select "January February March April May June July August September October November De…" at bounding box center [896, 446] width 78 height 16
select select "8"
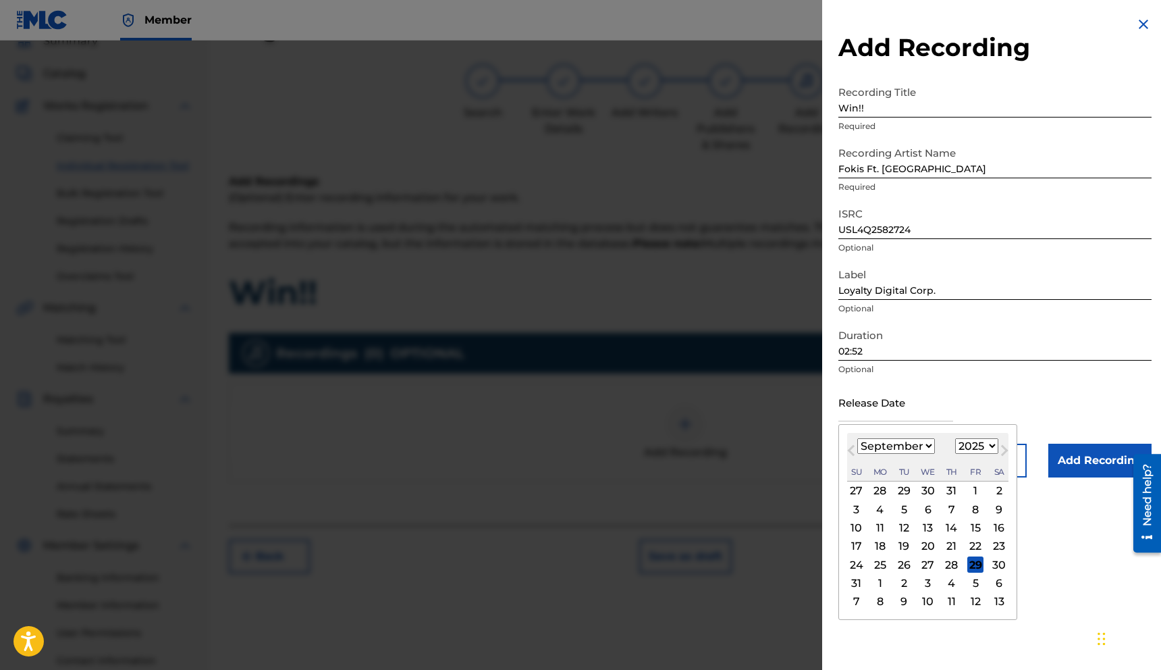
click at [857, 438] on select "January February March April May June July August September October November De…" at bounding box center [896, 446] width 78 height 16
click at [974, 495] on div "5" at bounding box center [975, 491] width 16 height 16
type input "[DATE]"
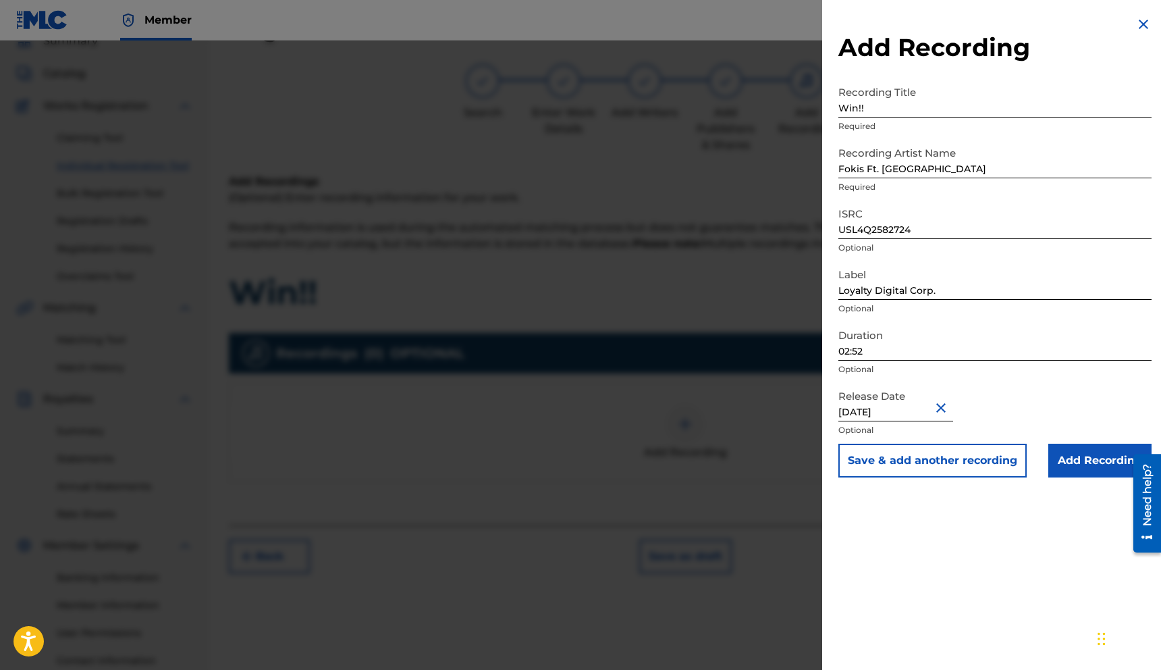
select select "8"
select select "2025"
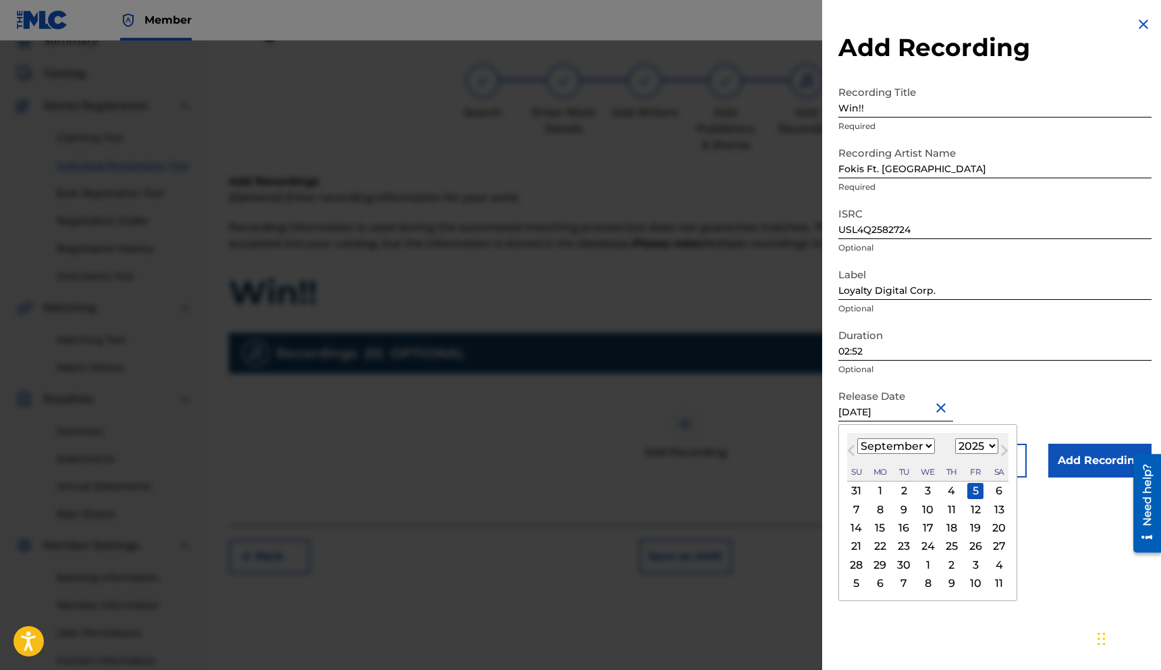
click at [853, 449] on span "Previous Month" at bounding box center [853, 452] width 0 height 20
select select "7"
click at [947, 561] on div "28" at bounding box center [952, 564] width 16 height 16
type input "[DATE]"
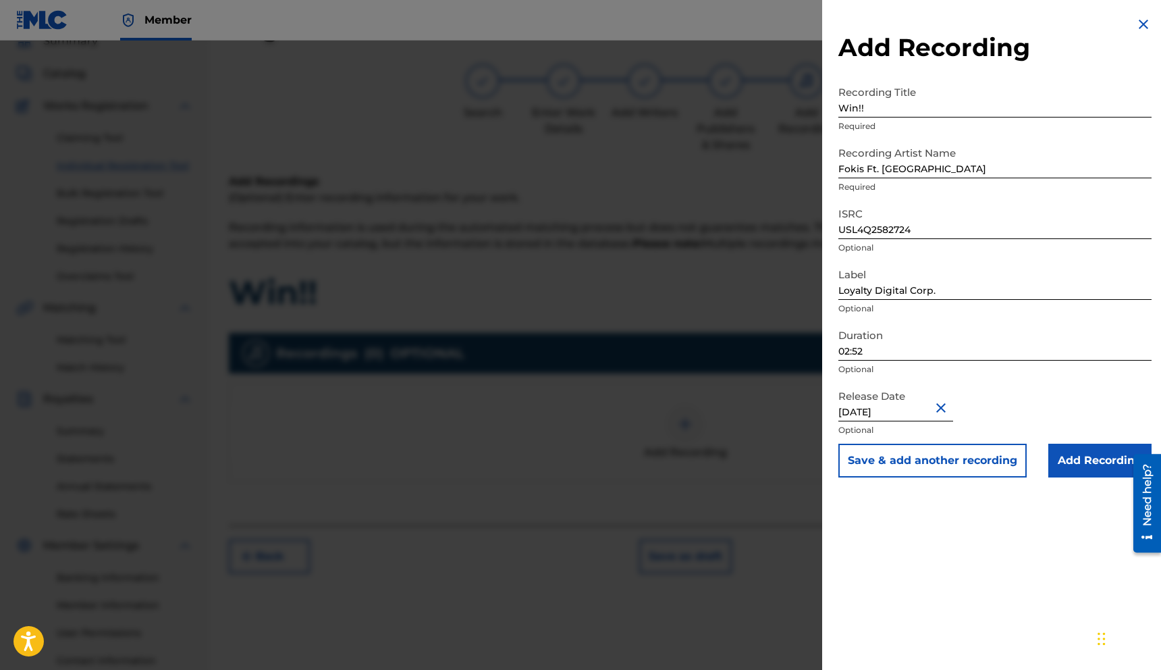
click at [1099, 468] on input "Add Recording" at bounding box center [1100, 461] width 103 height 34
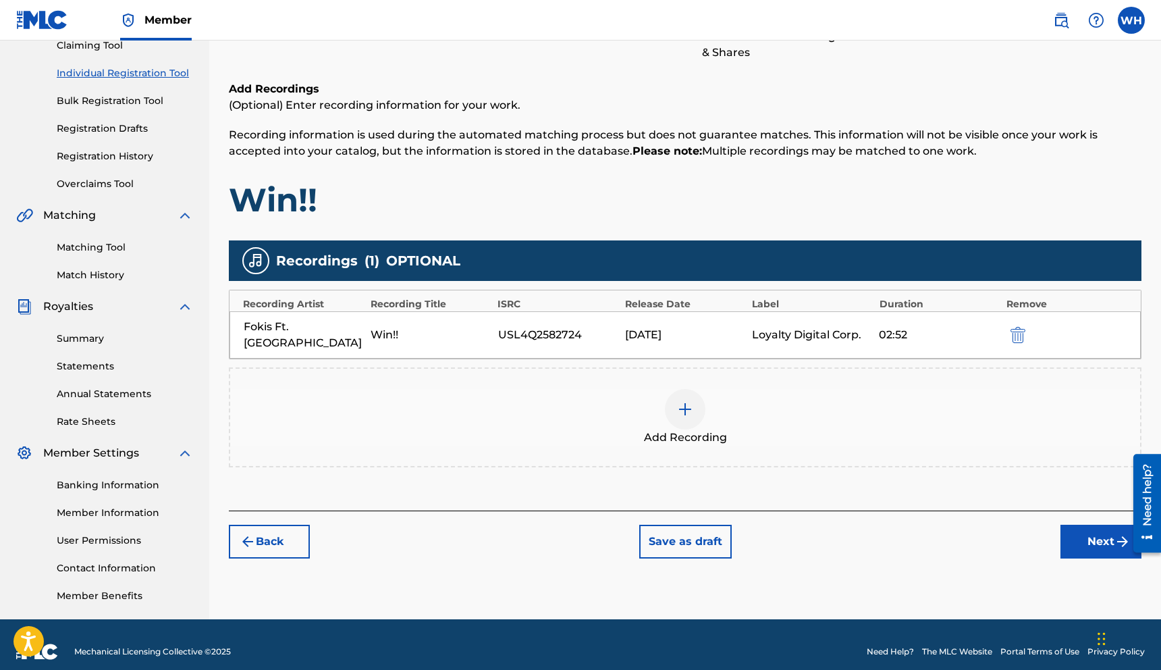
scroll to position [167, 0]
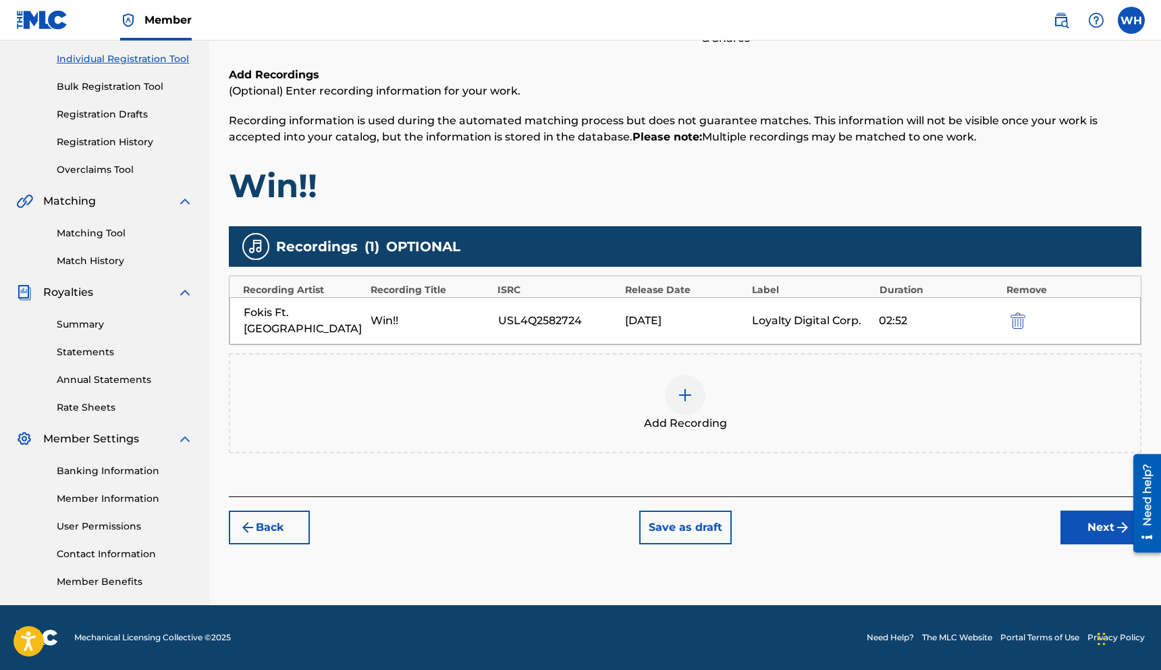
click at [1088, 512] on button "Next" at bounding box center [1101, 527] width 81 height 34
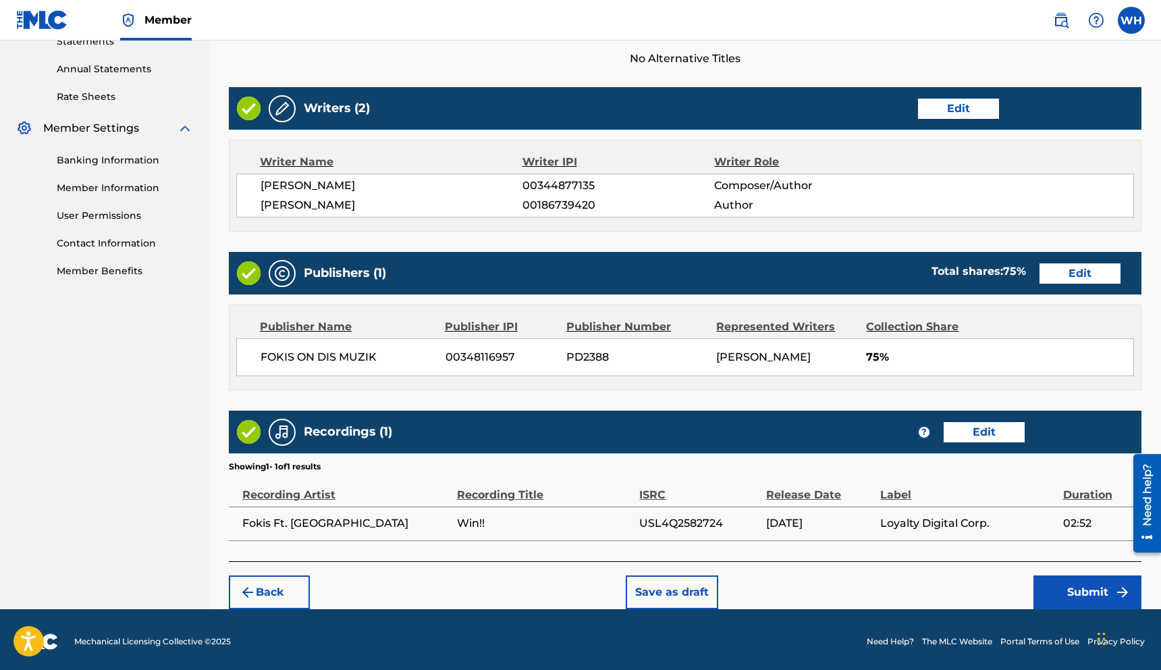
scroll to position [480, 0]
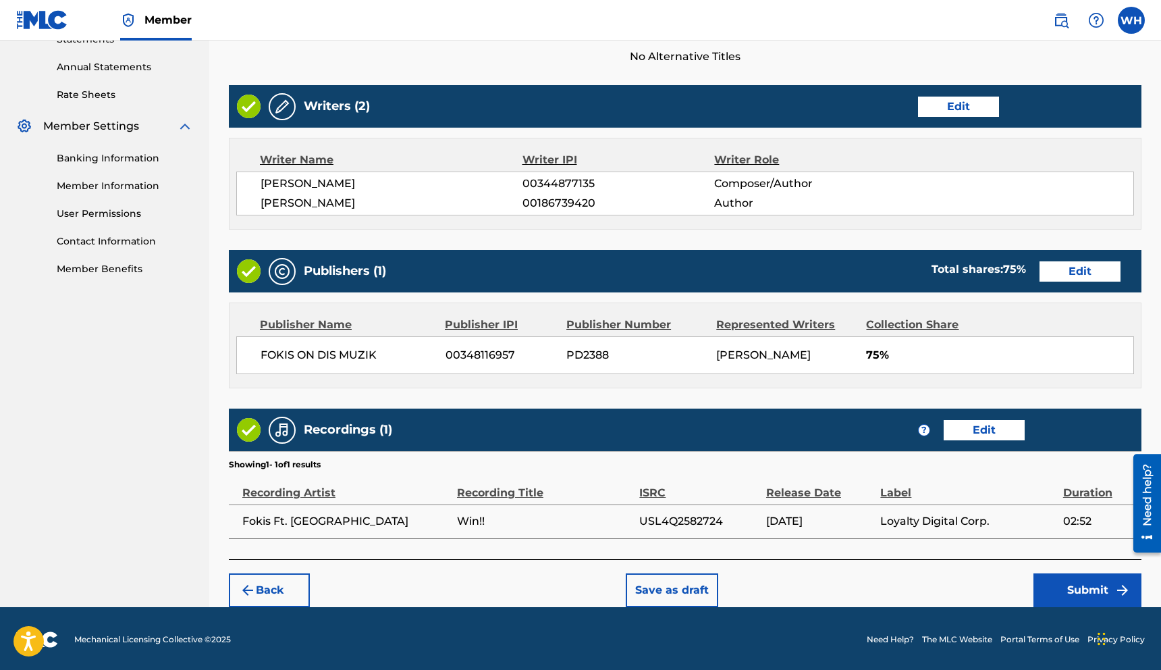
click at [1075, 587] on button "Submit" at bounding box center [1088, 590] width 108 height 34
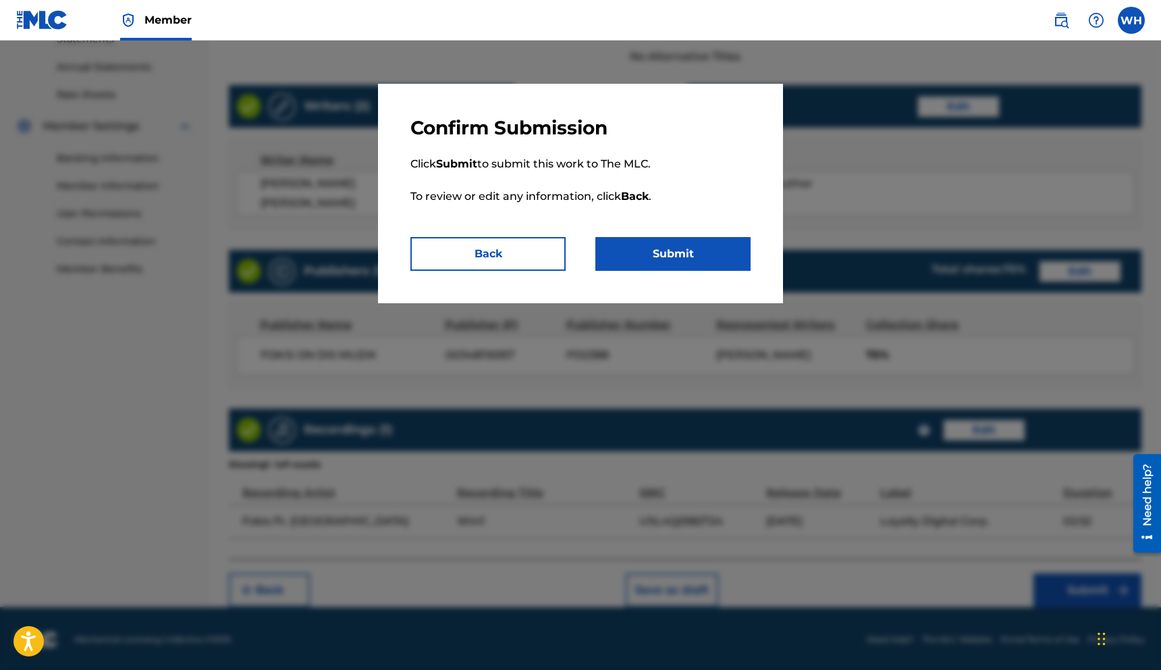
click at [662, 255] on button "Submit" at bounding box center [672, 254] width 155 height 34
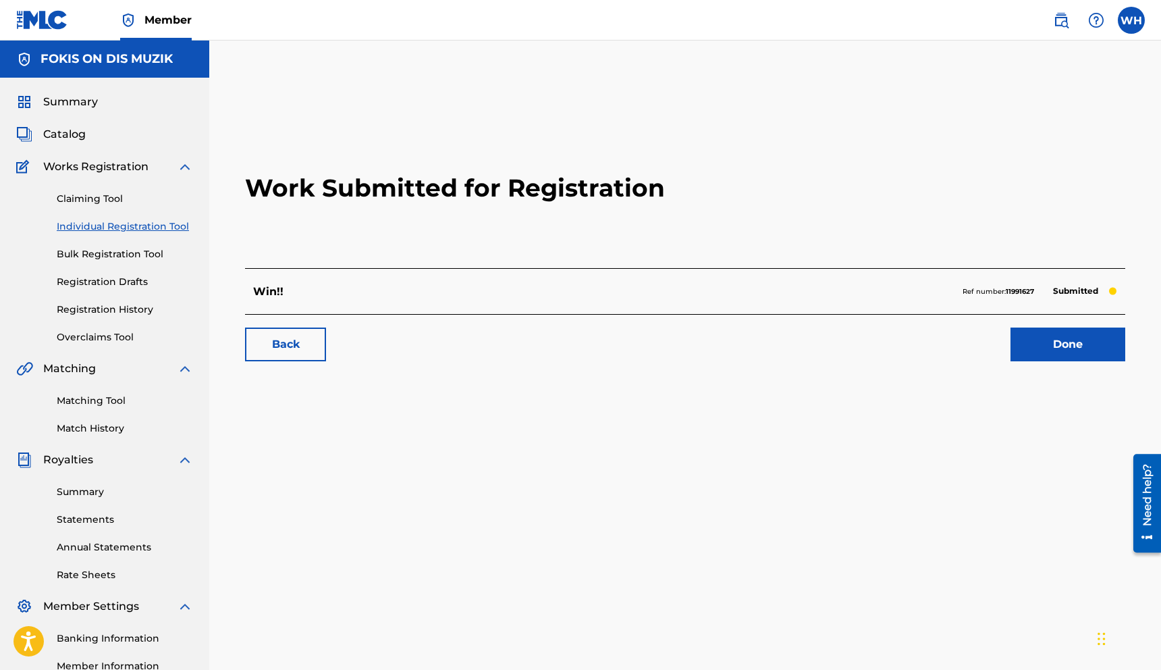
click at [1080, 337] on link "Done" at bounding box center [1068, 344] width 115 height 34
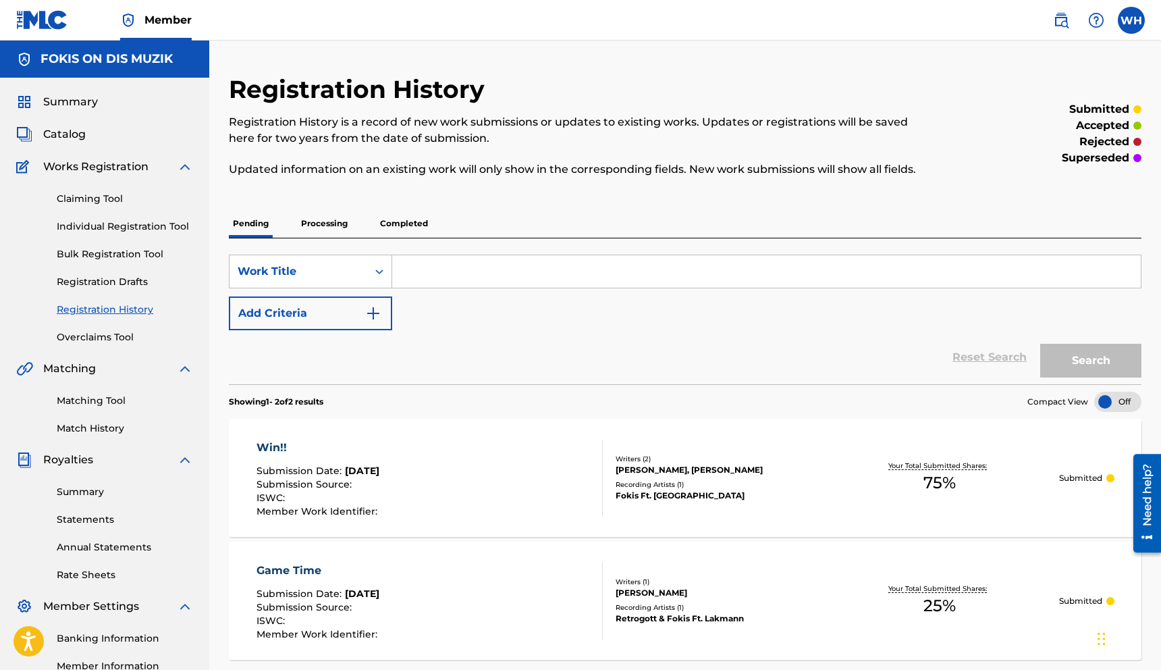
click at [65, 132] on span "Catalog" at bounding box center [64, 134] width 43 height 16
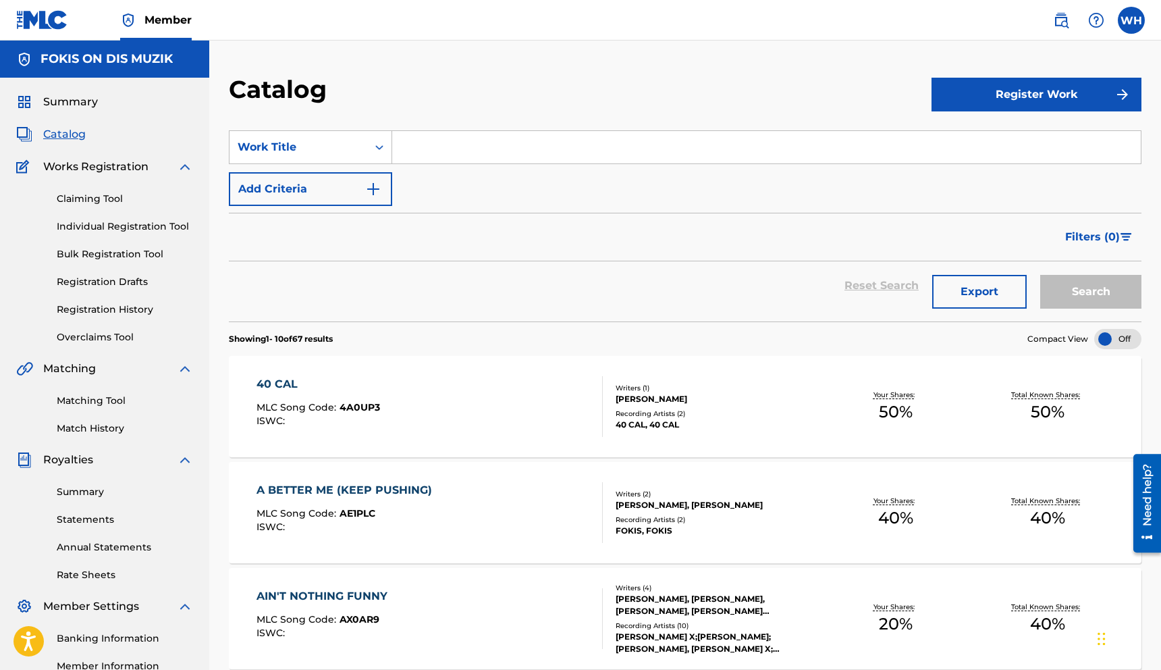
click at [508, 136] on input "Search Form" at bounding box center [766, 147] width 749 height 32
type input "a"
click at [666, 529] on div "FOKIS, FOKIS" at bounding box center [718, 531] width 204 height 12
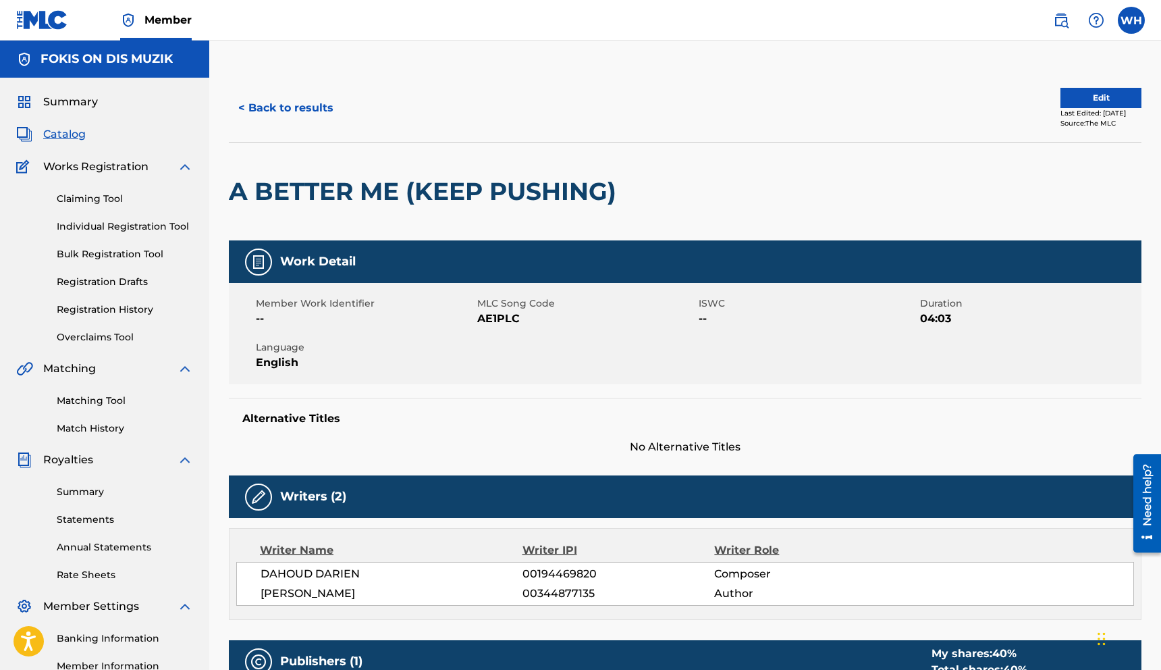
click at [280, 105] on button "< Back to results" at bounding box center [286, 108] width 114 height 34
